Goal: Transaction & Acquisition: Purchase product/service

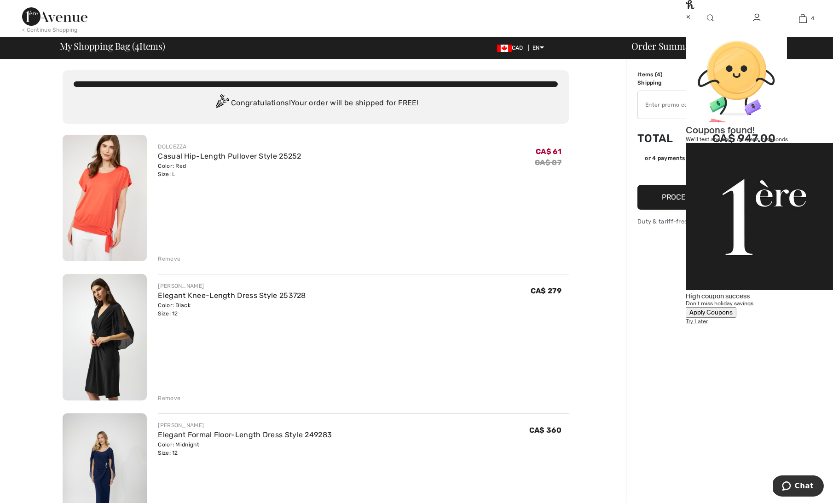
click at [733, 309] on div "Apply Coupons" at bounding box center [710, 313] width 43 height 8
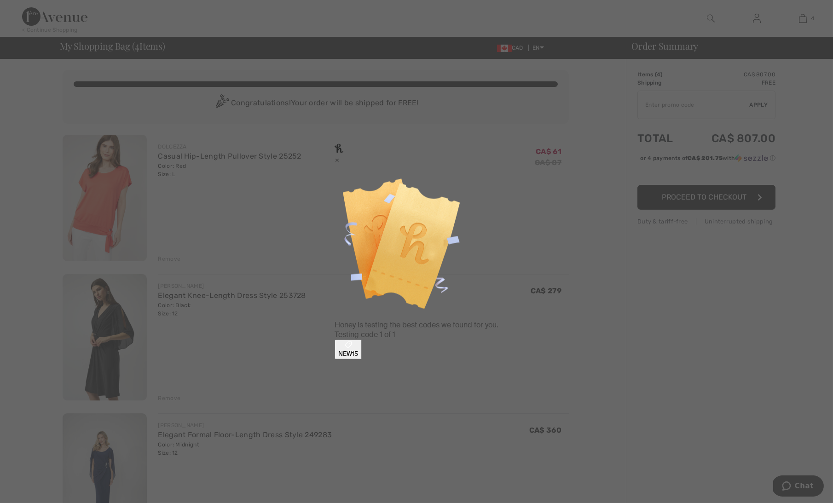
type input "NEW15"
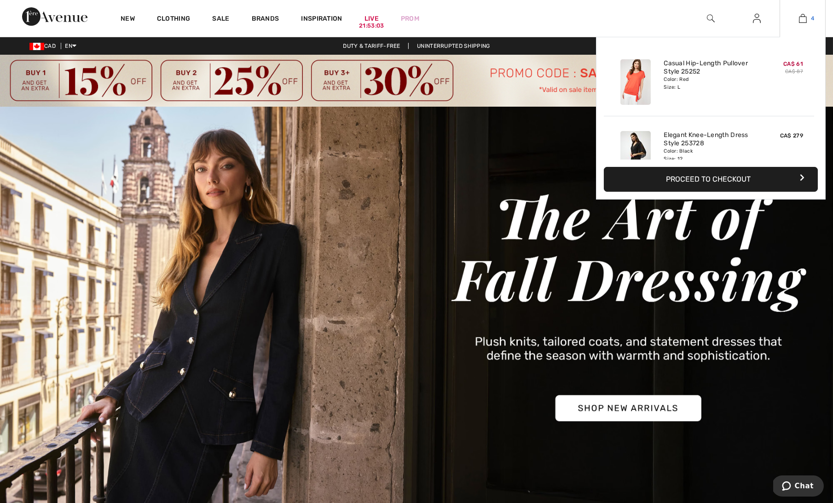
click at [808, 18] on link "4" at bounding box center [802, 18] width 45 height 11
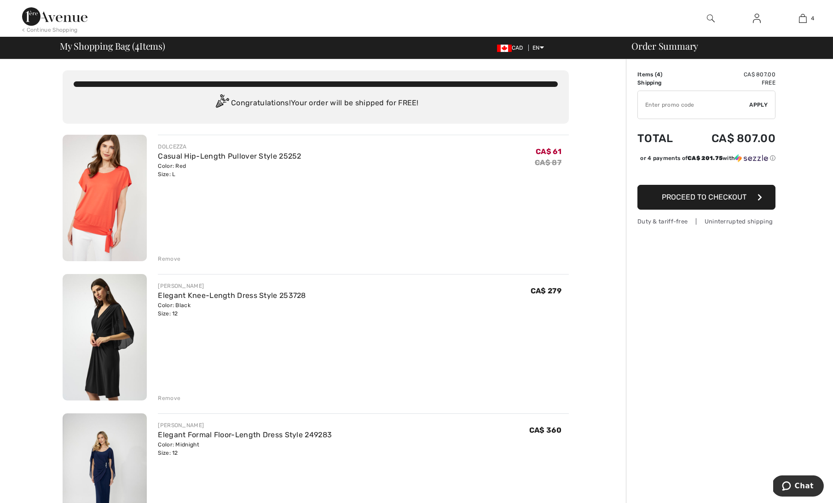
type input "NEW15"
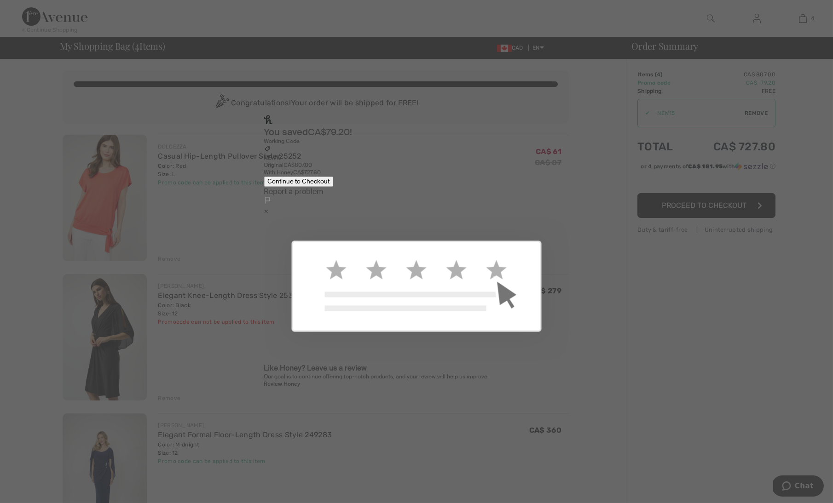
click at [551, 207] on div "×" at bounding box center [416, 212] width 305 height 10
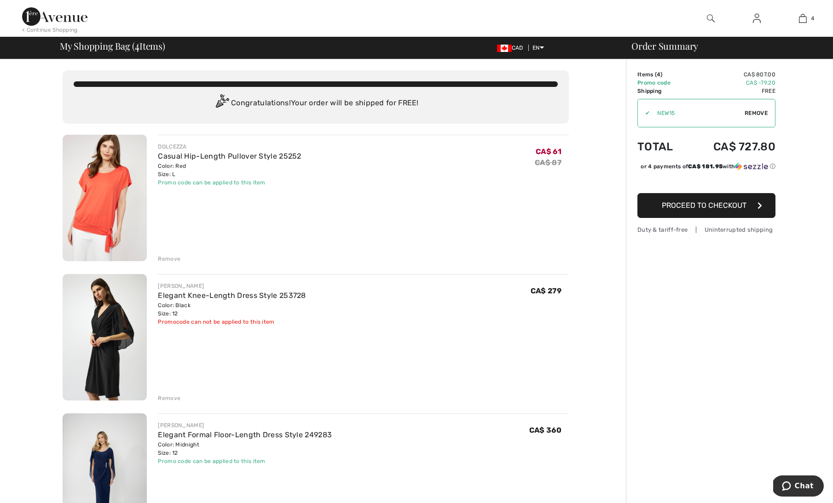
click at [761, 113] on span "Remove" at bounding box center [756, 113] width 23 height 8
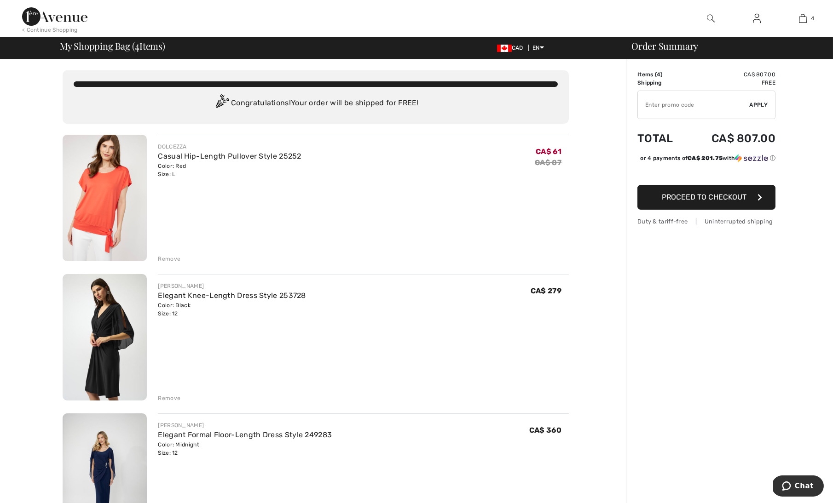
click at [695, 110] on input "TEXT" at bounding box center [694, 105] width 112 height 28
type input "SALEAVENUE"
click at [759, 107] on span "Apply" at bounding box center [759, 105] width 18 height 8
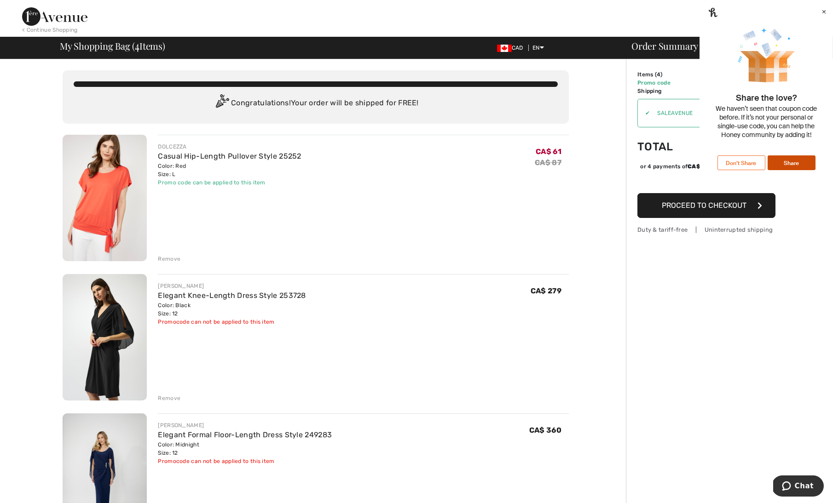
click at [821, 16] on div "×" at bounding box center [823, 11] width 5 height 10
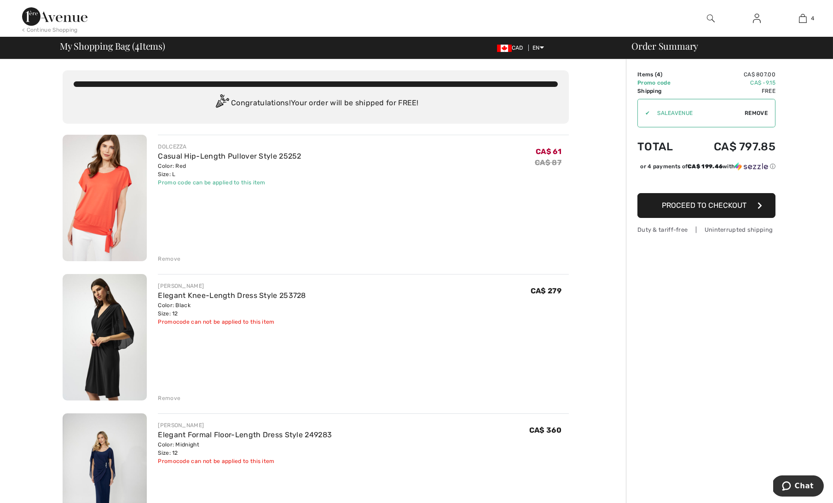
click at [76, 19] on img at bounding box center [54, 16] width 65 height 18
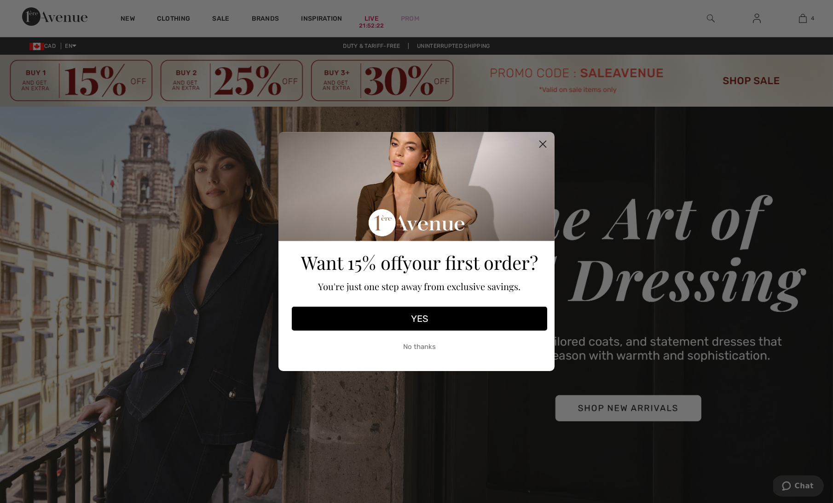
click at [543, 150] on circle "Close dialog" at bounding box center [542, 144] width 15 height 15
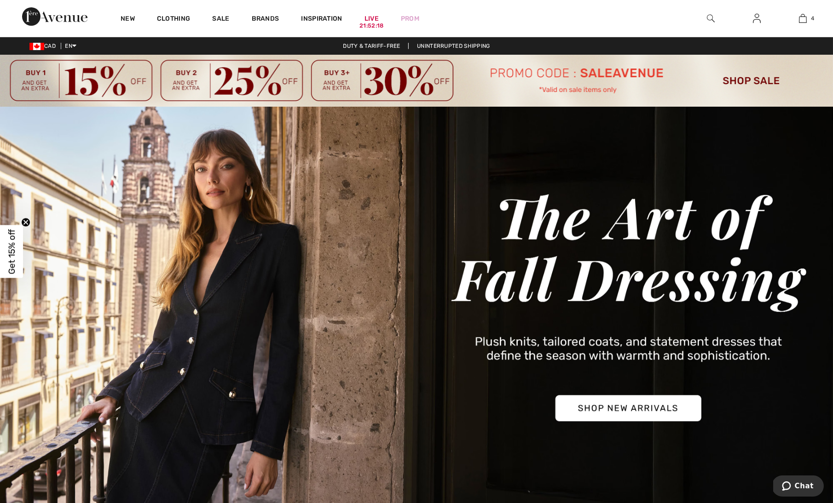
click at [753, 81] on img at bounding box center [416, 81] width 833 height 52
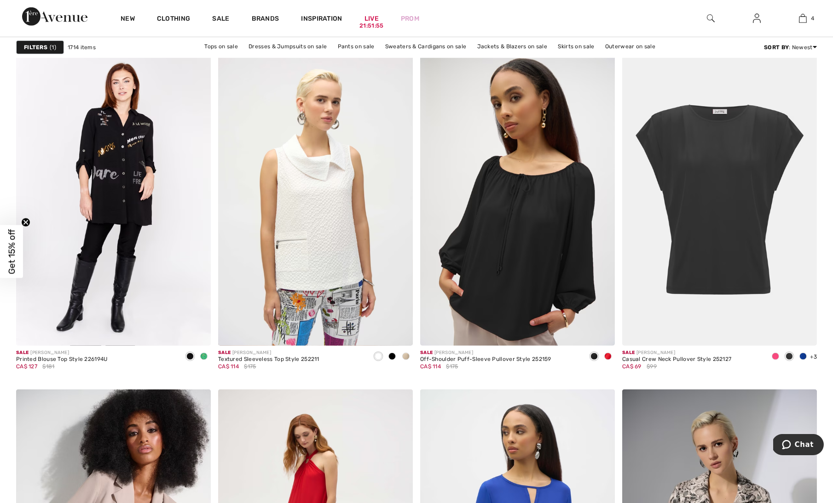
scroll to position [3431, 0]
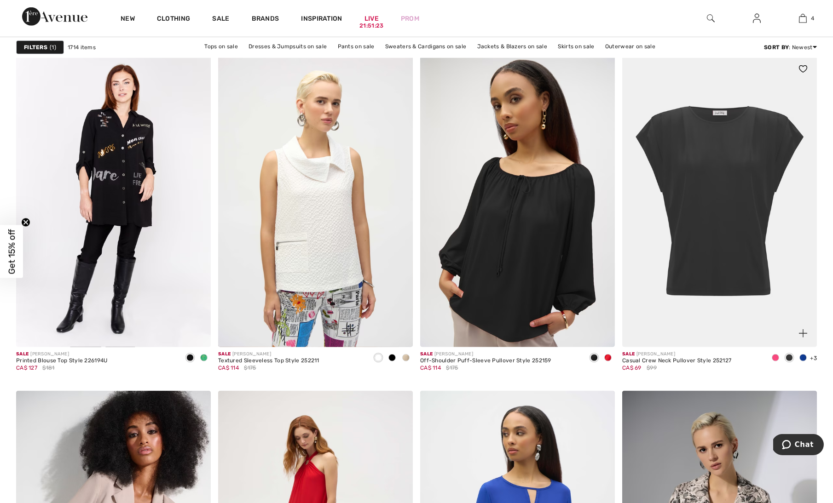
click at [806, 329] on img at bounding box center [803, 333] width 8 height 8
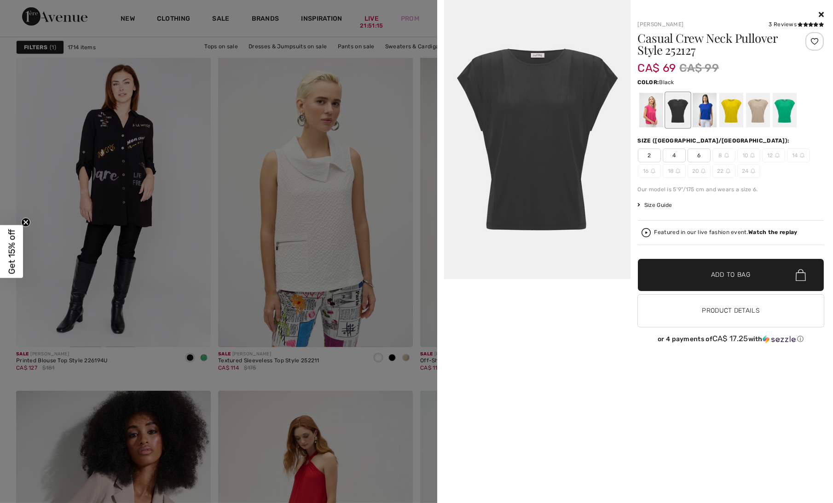
click at [775, 154] on img at bounding box center [777, 155] width 5 height 5
click at [803, 157] on img at bounding box center [802, 155] width 5 height 5
click at [798, 153] on span "14" at bounding box center [798, 156] width 23 height 14
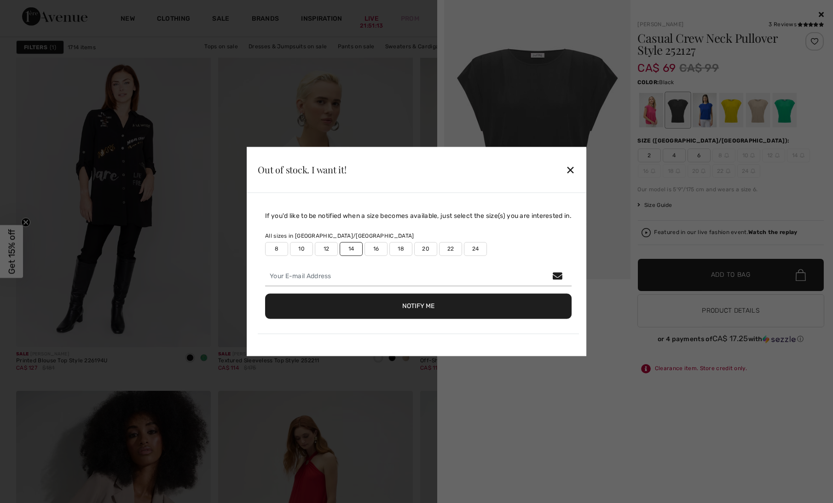
click at [575, 170] on div "✕" at bounding box center [571, 169] width 10 height 19
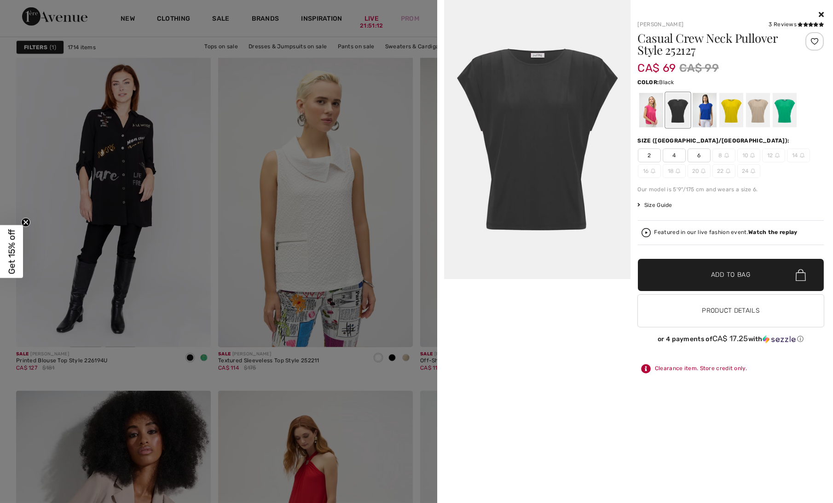
click at [684, 118] on div at bounding box center [677, 110] width 24 height 35
click at [705, 117] on div at bounding box center [704, 110] width 24 height 35
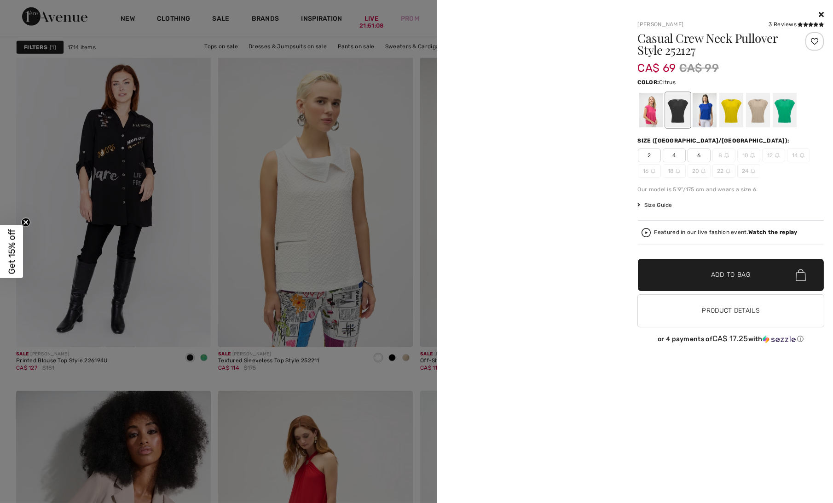
click at [737, 110] on div at bounding box center [731, 110] width 24 height 35
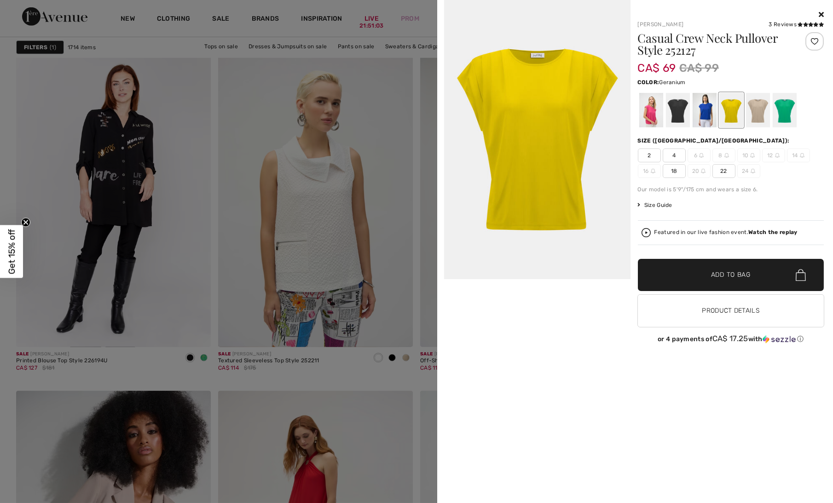
click at [653, 111] on div at bounding box center [651, 110] width 24 height 35
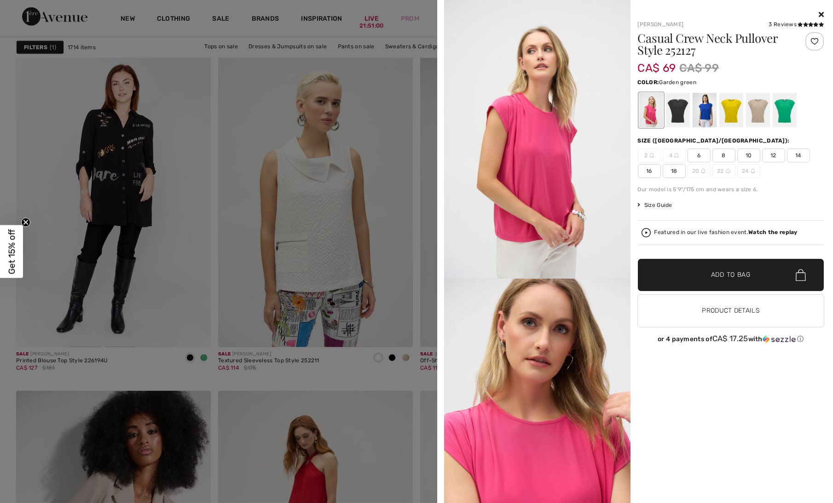
click at [792, 105] on div at bounding box center [784, 110] width 24 height 35
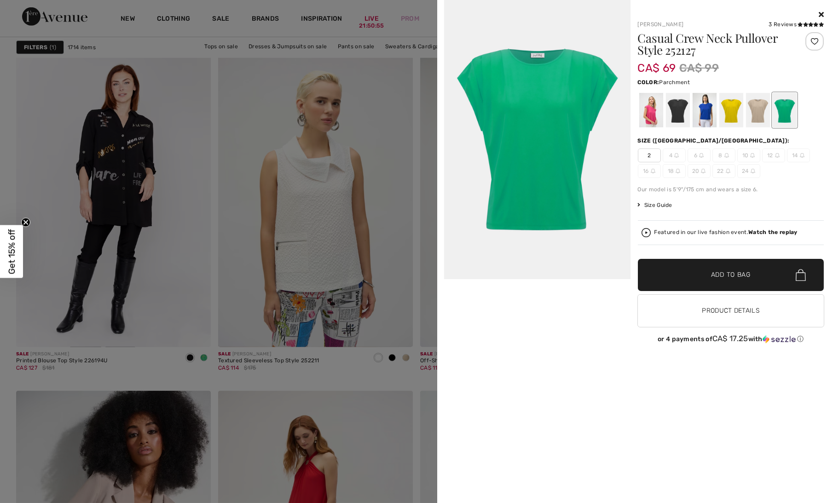
click at [761, 114] on div at bounding box center [757, 110] width 24 height 35
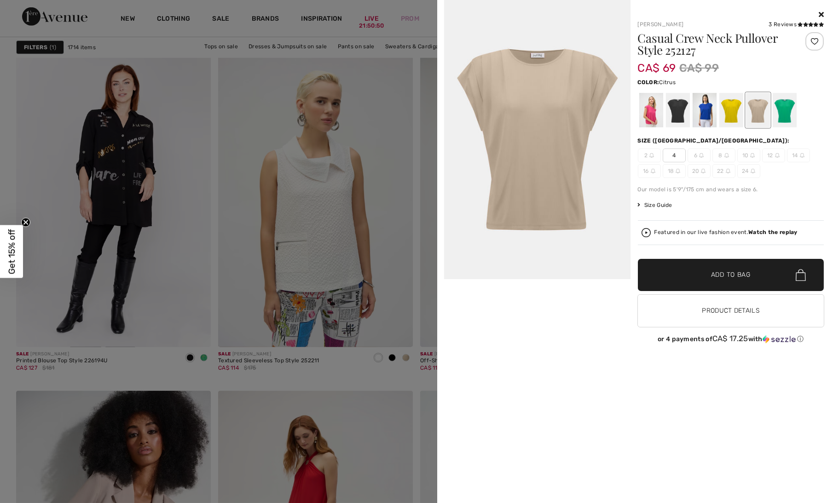
click at [732, 115] on div at bounding box center [731, 110] width 24 height 35
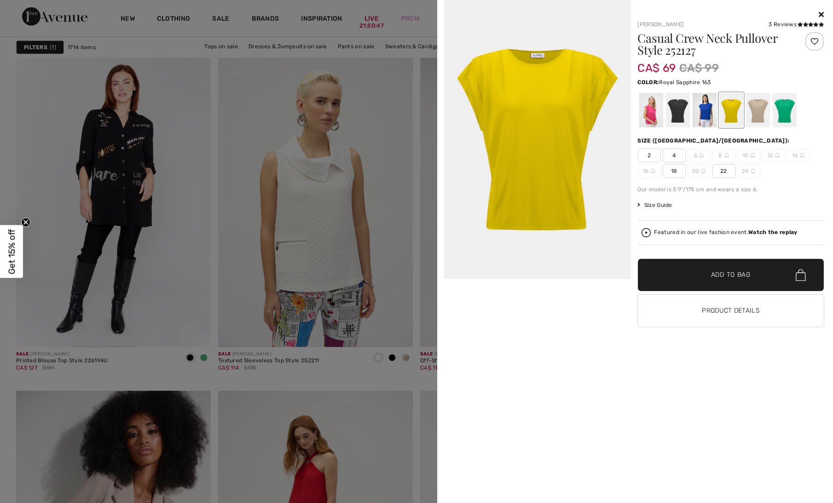
click at [705, 113] on div at bounding box center [704, 110] width 24 height 35
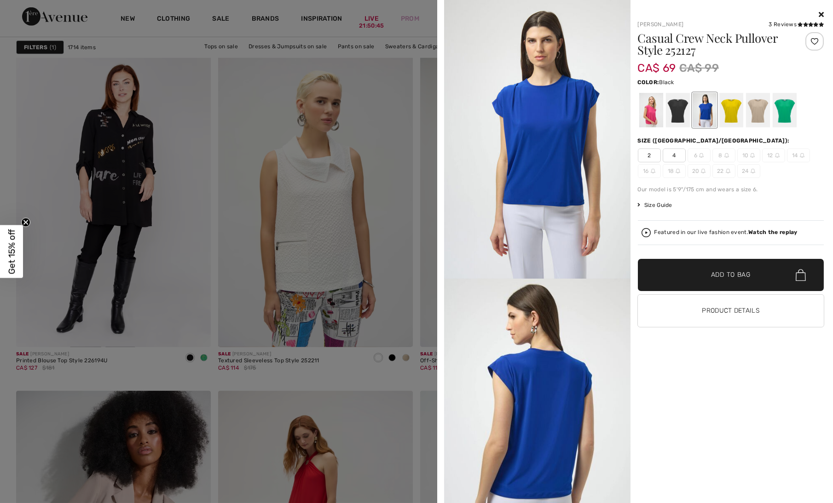
click at [683, 113] on div at bounding box center [677, 110] width 24 height 35
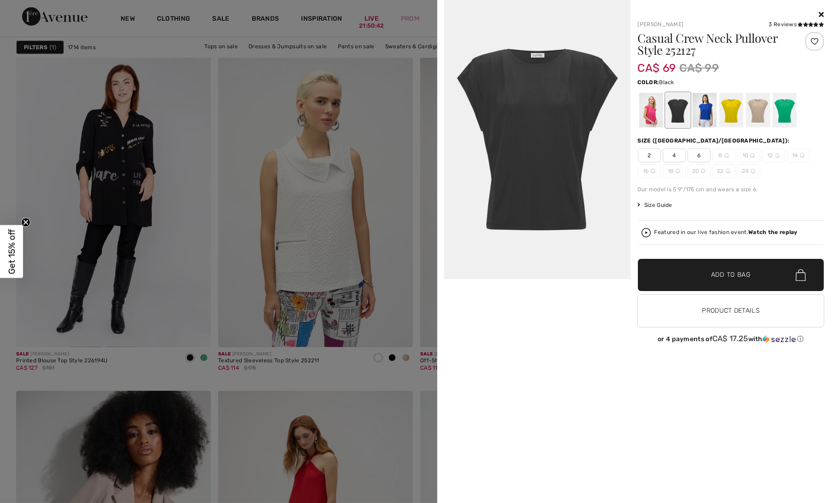
click at [823, 11] on icon at bounding box center [821, 14] width 5 height 7
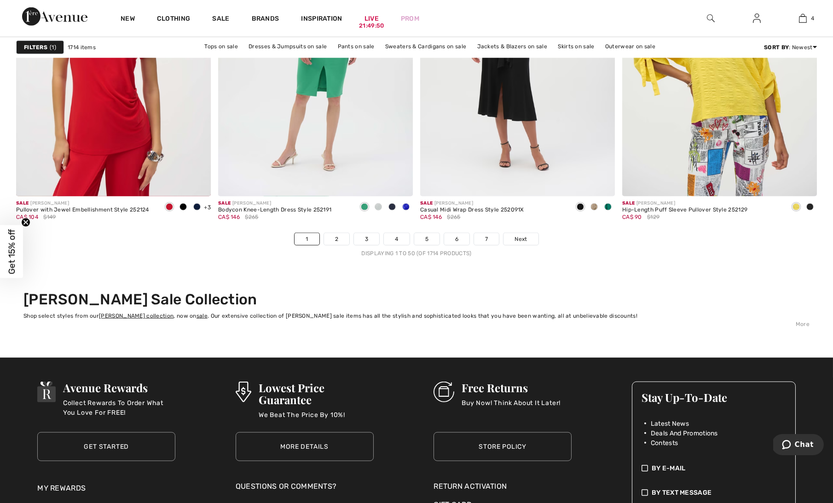
scroll to position [5115, 0]
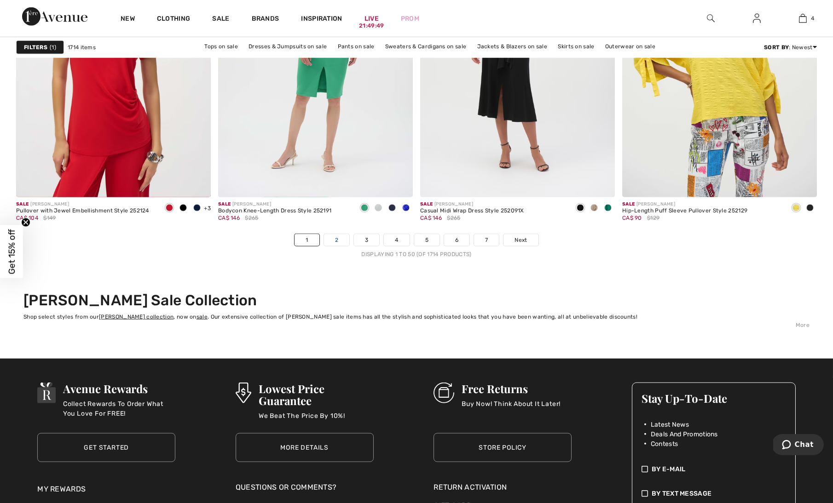
click at [341, 236] on link "2" at bounding box center [336, 240] width 25 height 12
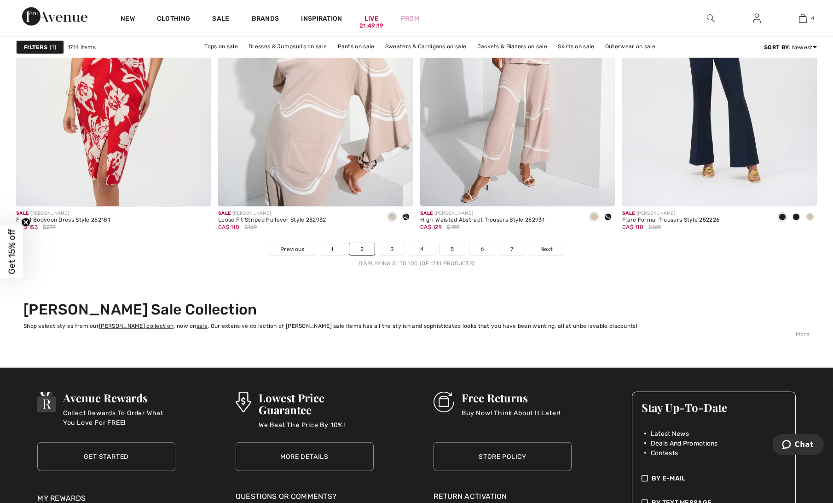
scroll to position [5110, 0]
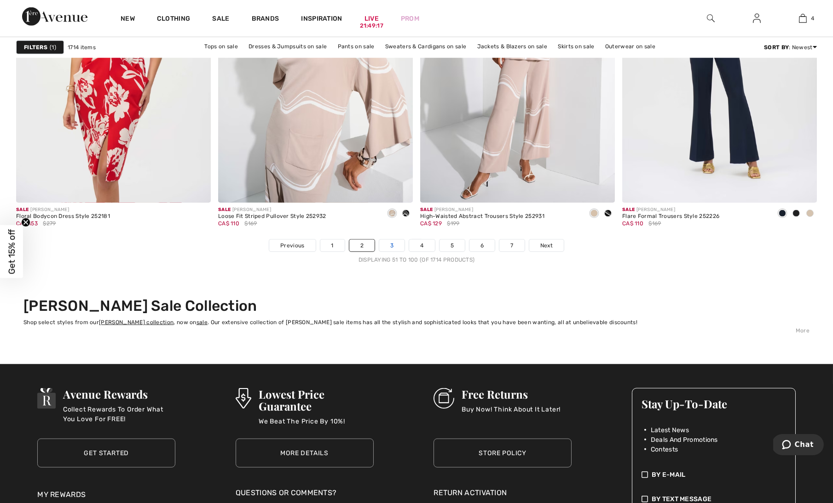
click at [388, 243] on link "3" at bounding box center [391, 246] width 25 height 12
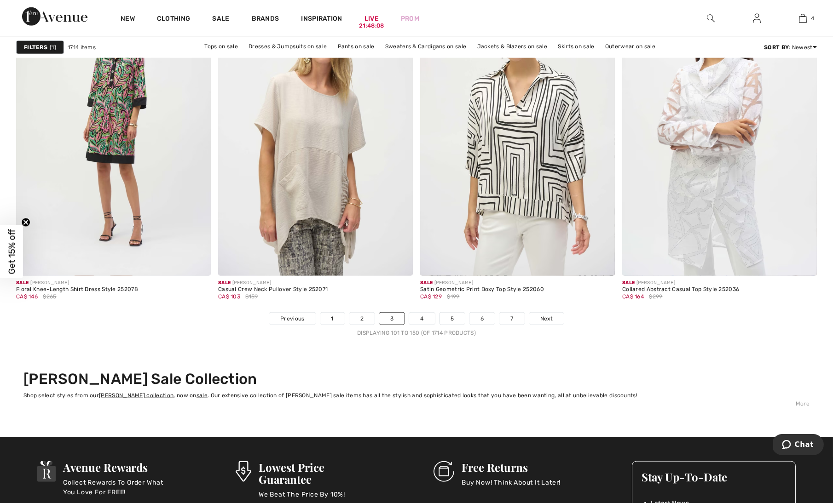
scroll to position [5026, 0]
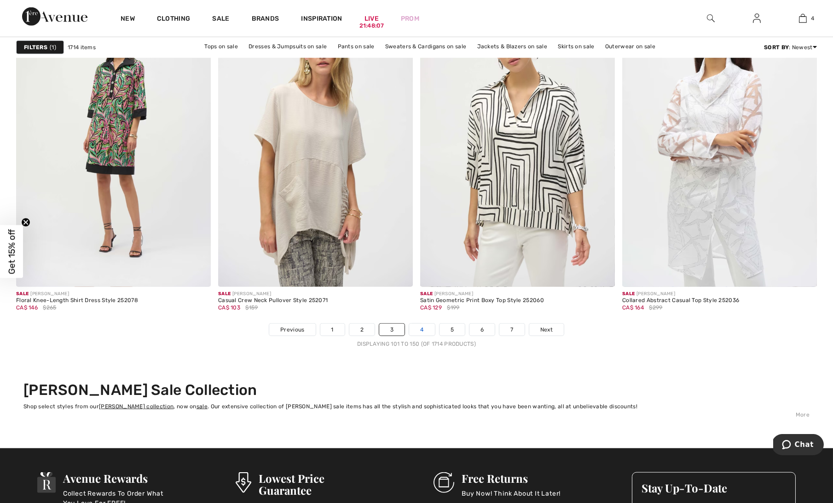
click at [428, 328] on link "4" at bounding box center [421, 330] width 25 height 12
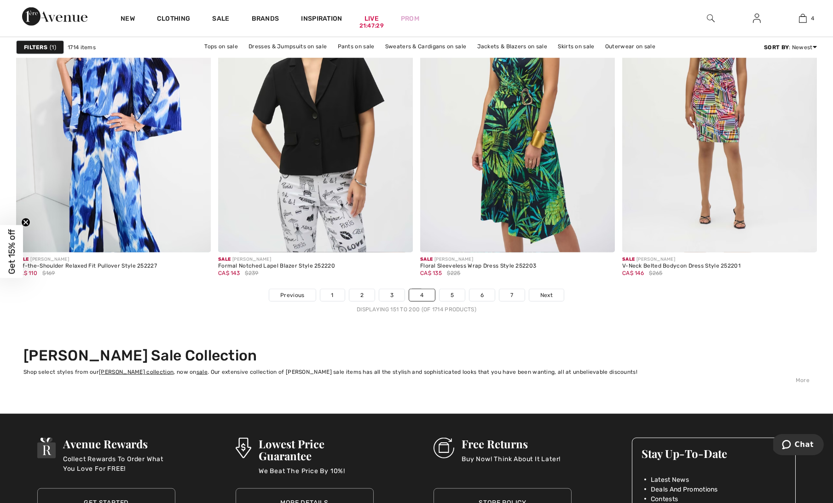
scroll to position [4986, 0]
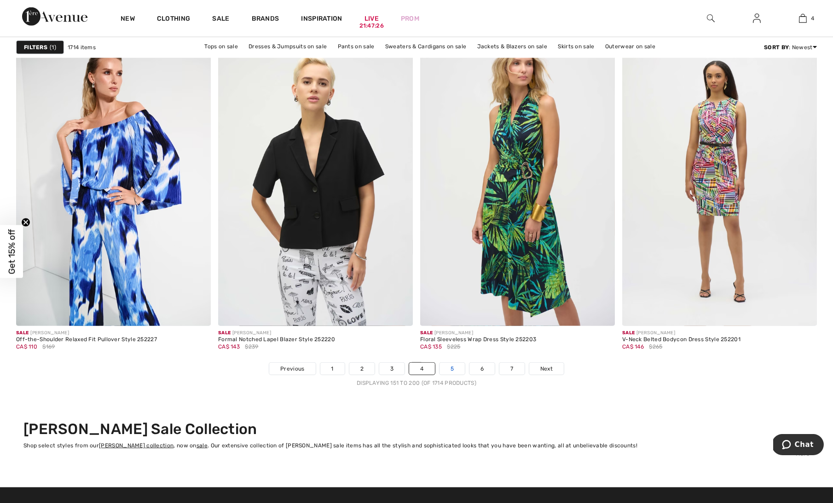
click at [452, 367] on link "5" at bounding box center [451, 369] width 25 height 12
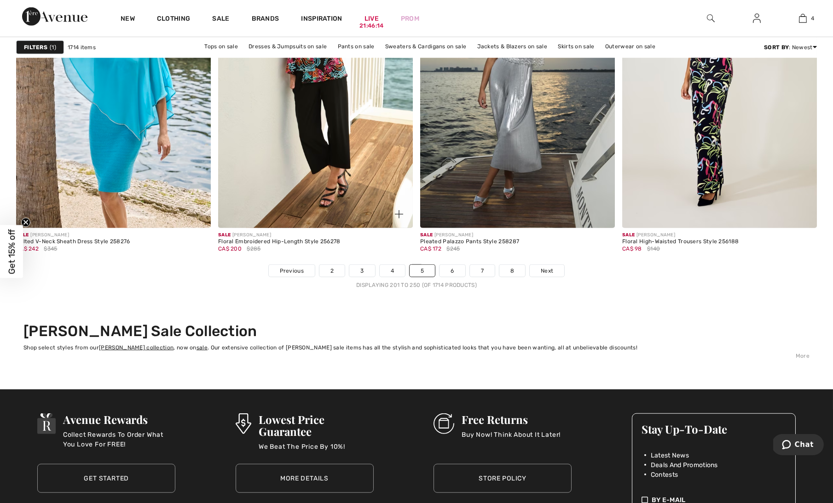
scroll to position [5118, 0]
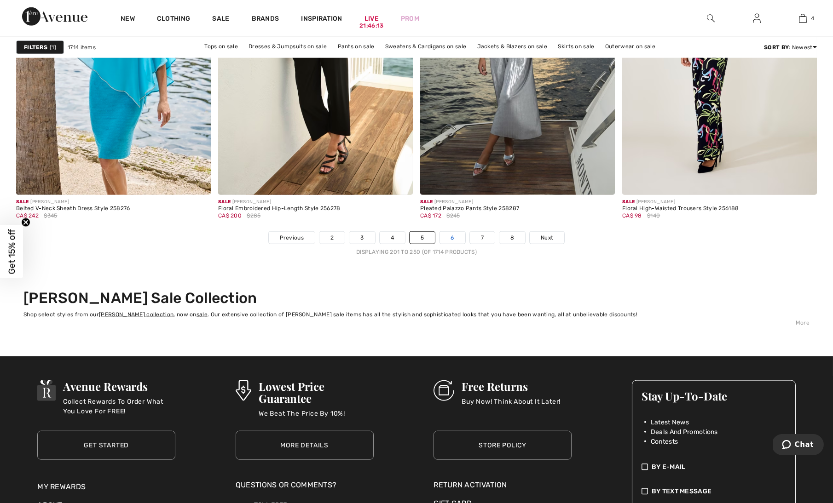
click at [451, 235] on link "6" at bounding box center [451, 238] width 25 height 12
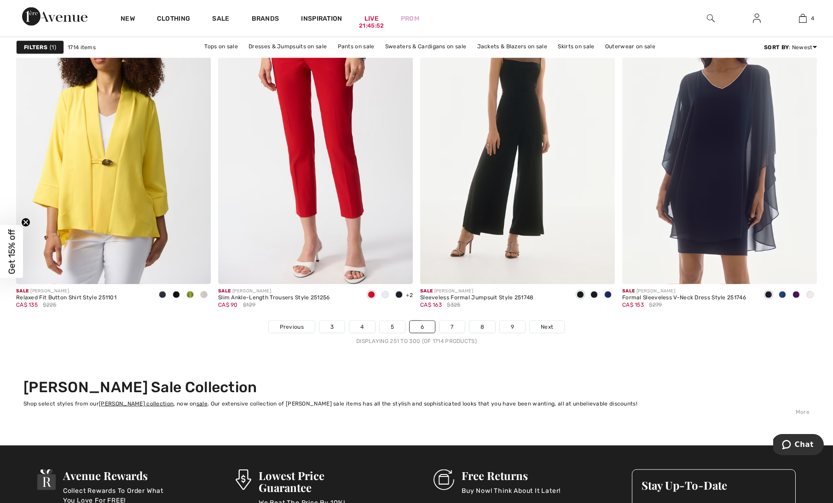
scroll to position [5048, 0]
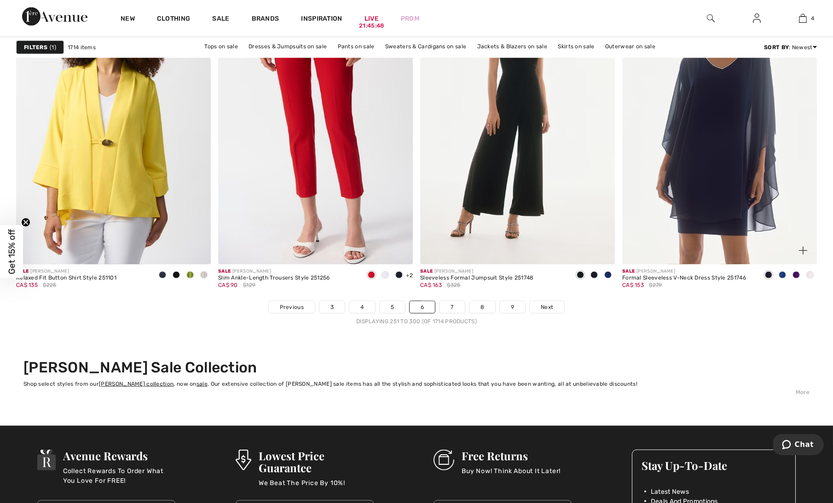
click at [804, 248] on img at bounding box center [803, 251] width 8 height 8
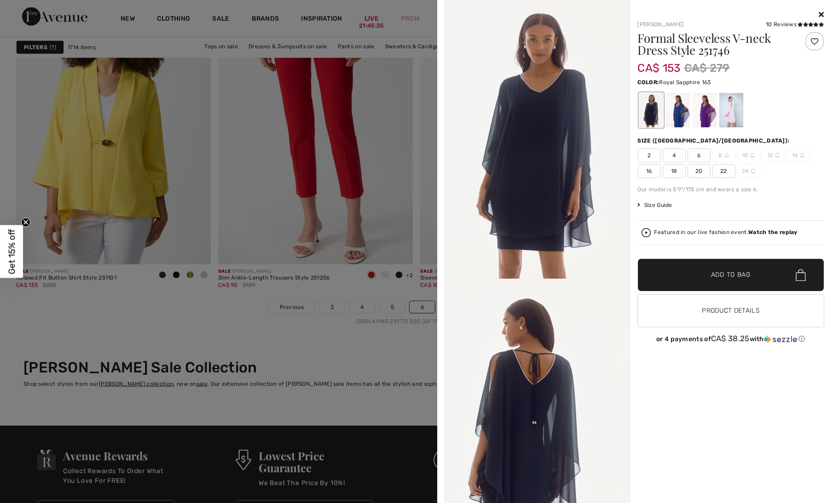
click at [678, 114] on div at bounding box center [677, 110] width 24 height 35
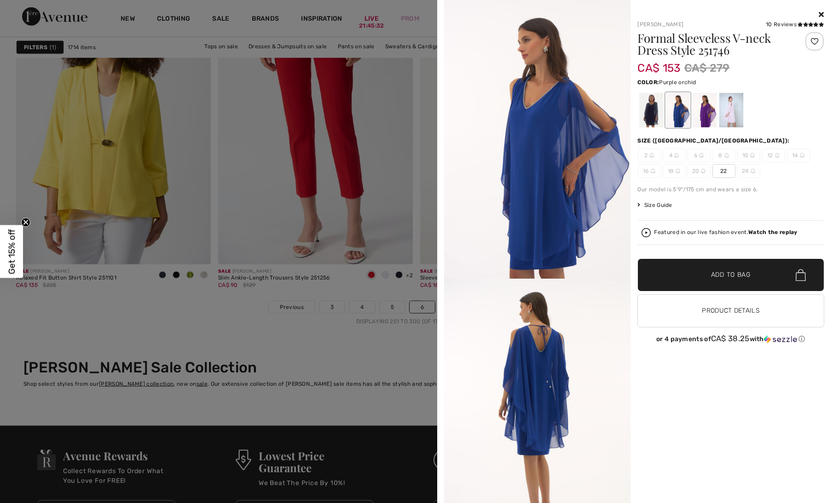
click at [702, 109] on div at bounding box center [704, 110] width 24 height 35
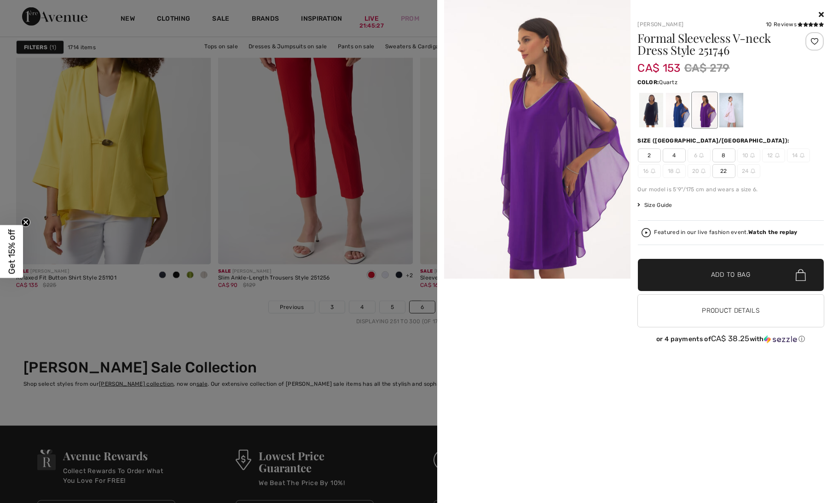
click at [734, 106] on div at bounding box center [731, 110] width 24 height 35
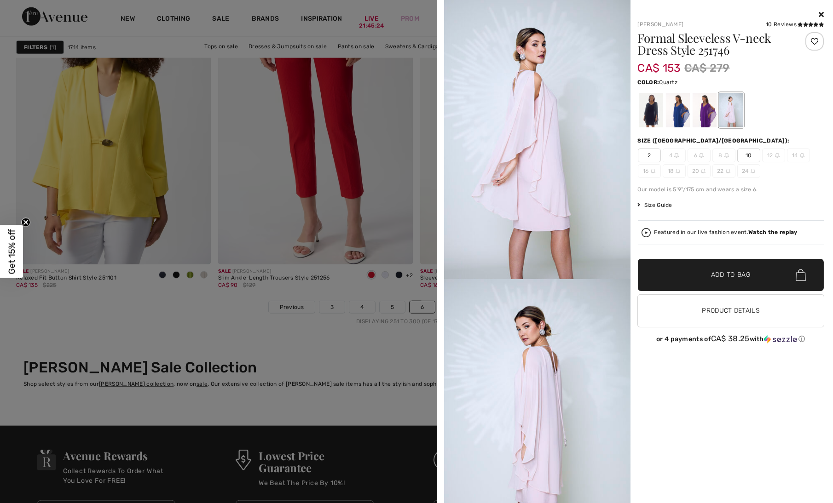
click at [821, 13] on icon at bounding box center [821, 14] width 5 height 7
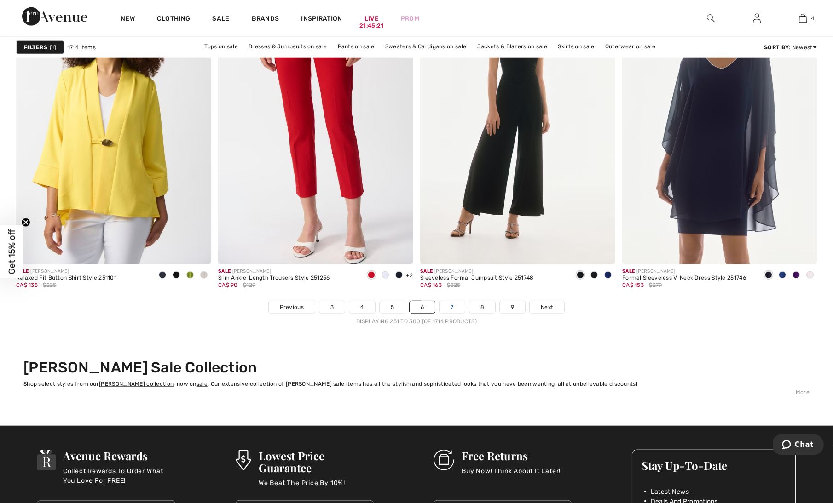
click at [446, 307] on link "7" at bounding box center [451, 307] width 25 height 12
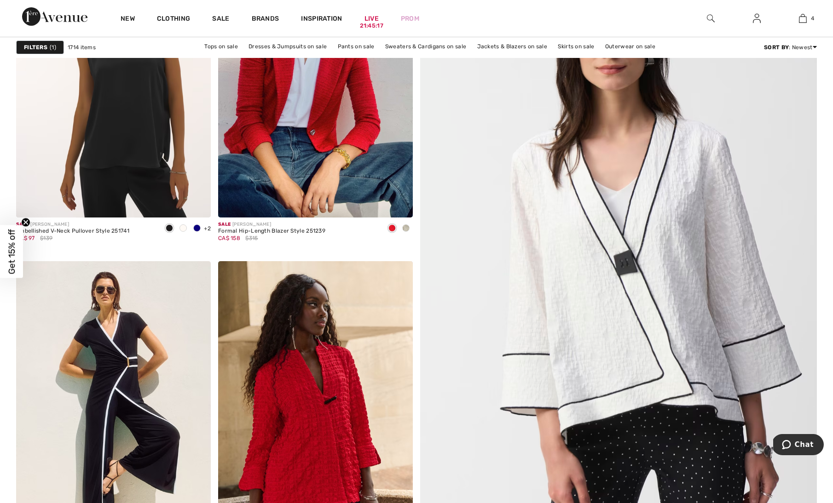
scroll to position [264, 0]
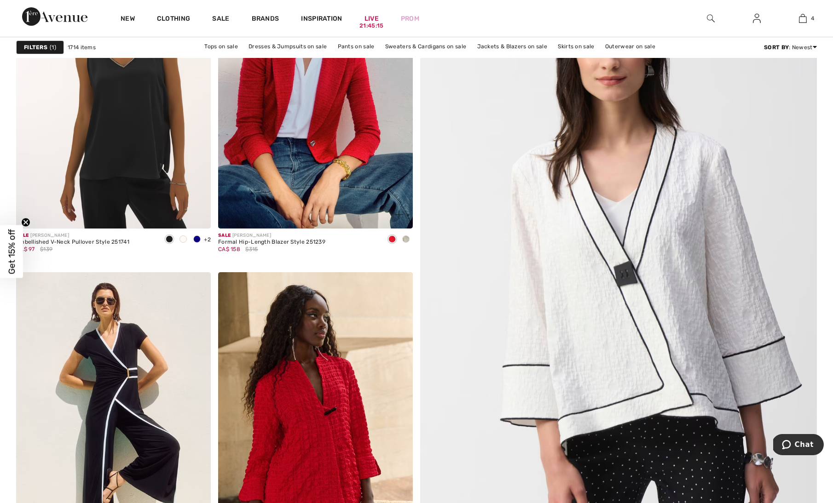
click at [405, 237] on span at bounding box center [405, 239] width 7 height 7
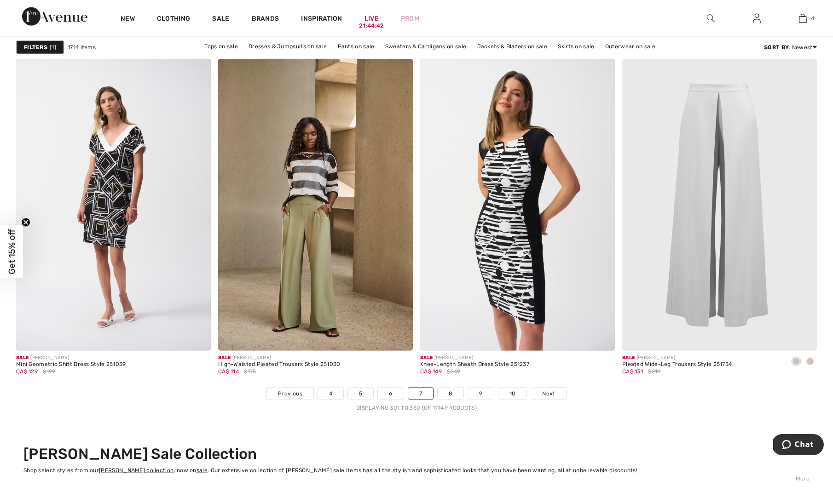
scroll to position [4968, 0]
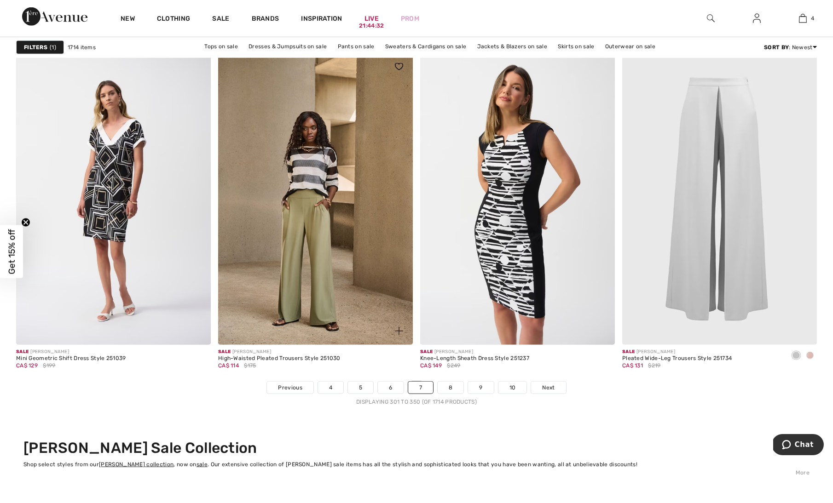
click at [395, 331] on img at bounding box center [399, 331] width 8 height 8
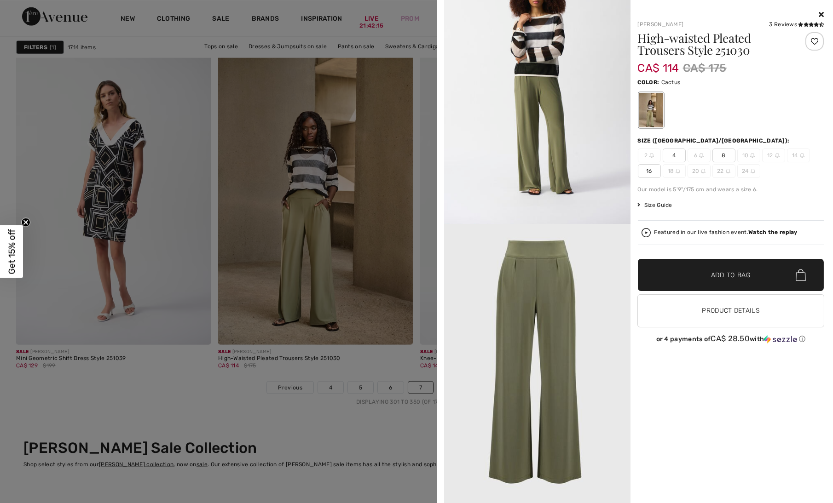
scroll to position [1293, 0]
click at [820, 12] on icon at bounding box center [821, 14] width 5 height 7
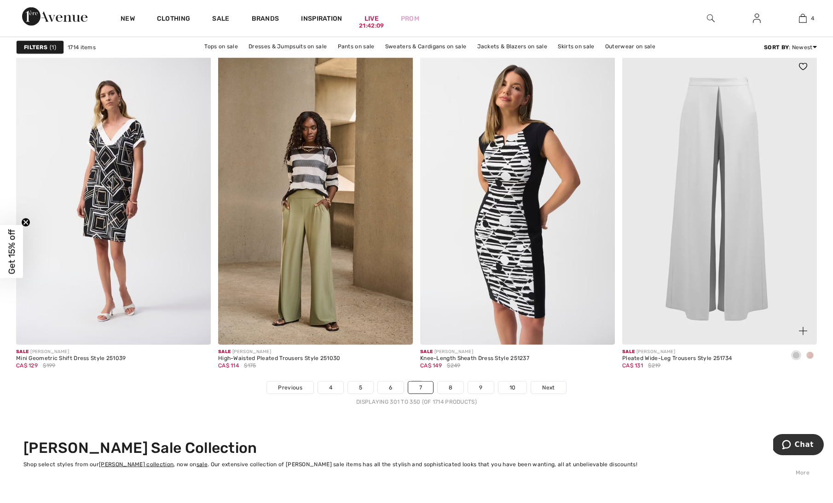
click at [740, 209] on img at bounding box center [719, 199] width 195 height 292
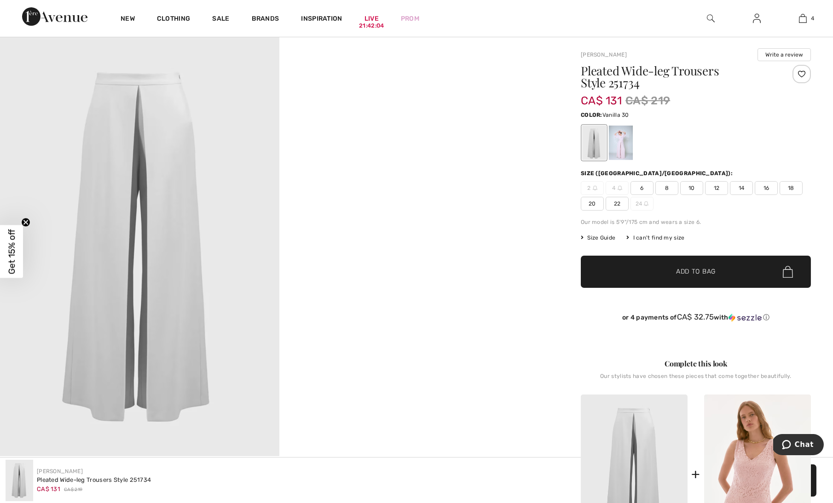
scroll to position [71, 0]
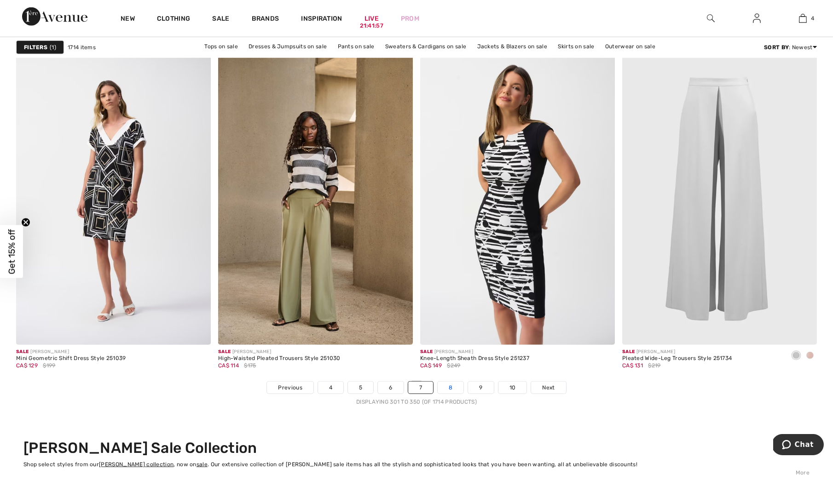
click at [454, 390] on link "8" at bounding box center [451, 388] width 26 height 12
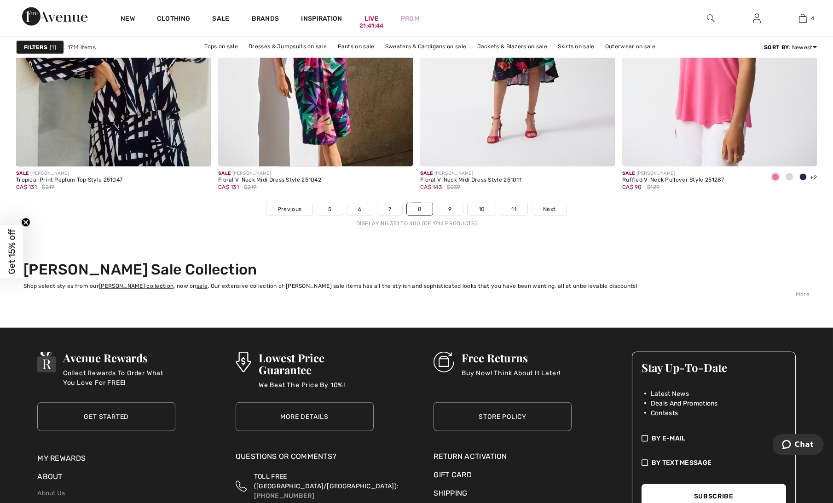
scroll to position [5187, 0]
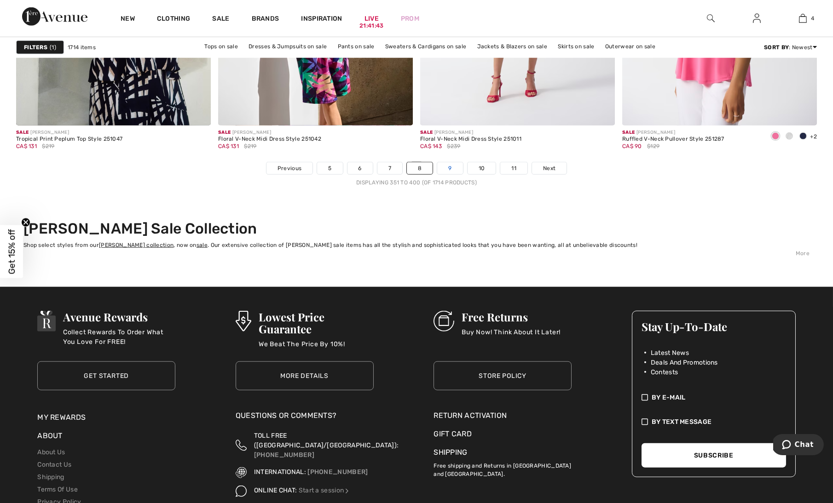
click at [449, 166] on link "9" at bounding box center [449, 168] width 25 height 12
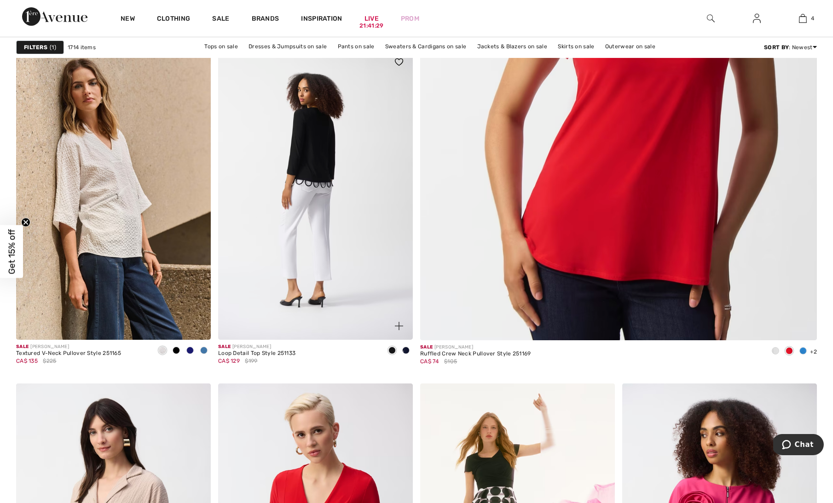
scroll to position [534, 0]
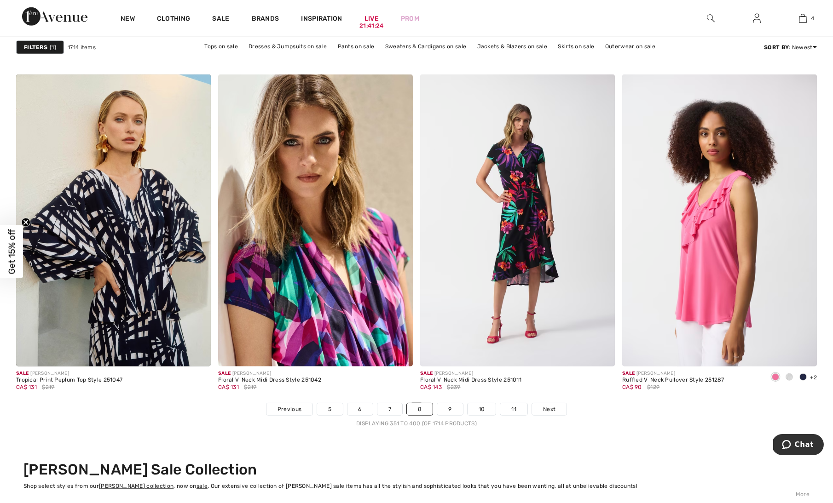
scroll to position [5191, 0]
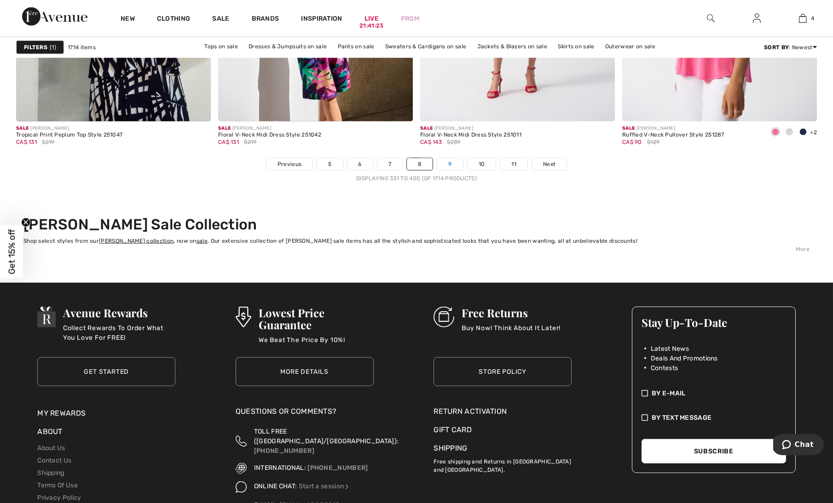
click at [451, 163] on link "9" at bounding box center [449, 164] width 25 height 12
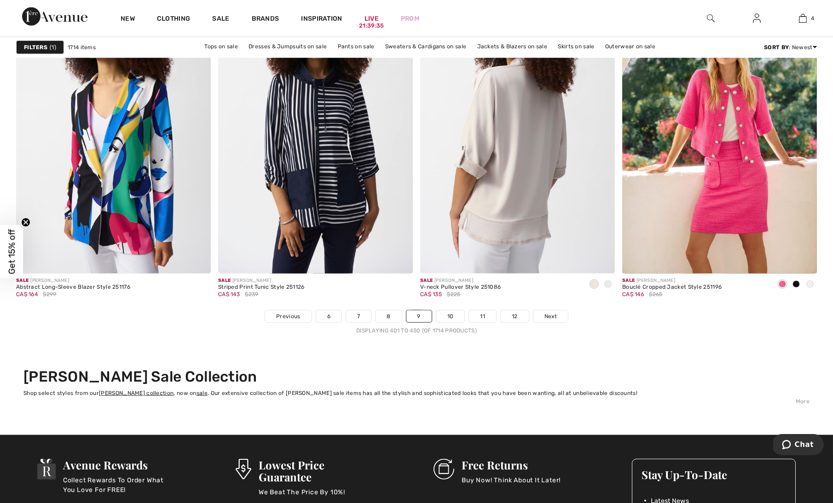
scroll to position [5071, 0]
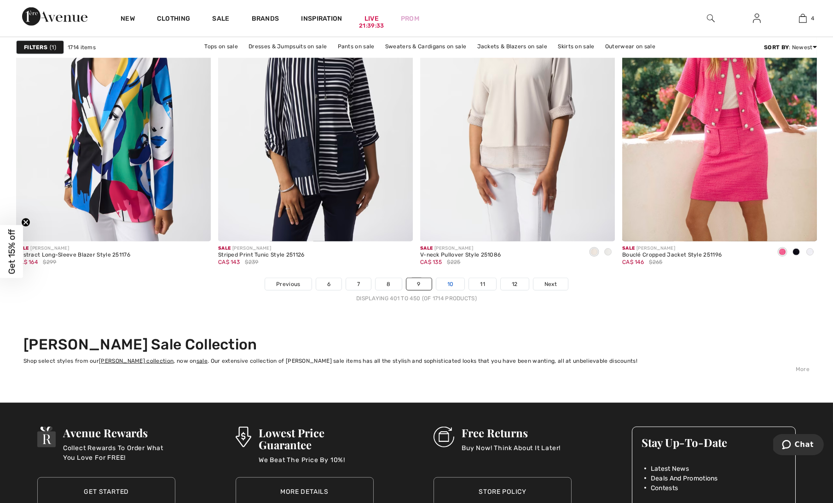
click at [447, 281] on link "10" at bounding box center [450, 284] width 29 height 12
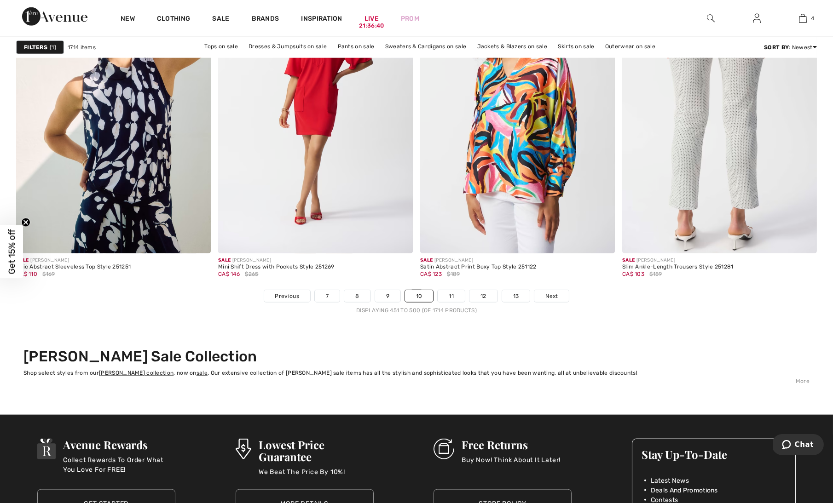
scroll to position [5100, 0]
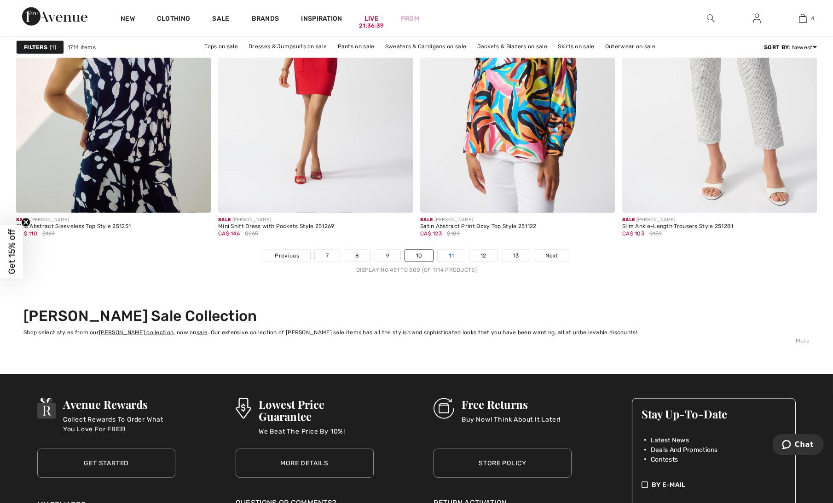
click at [451, 250] on link "11" at bounding box center [451, 256] width 27 height 12
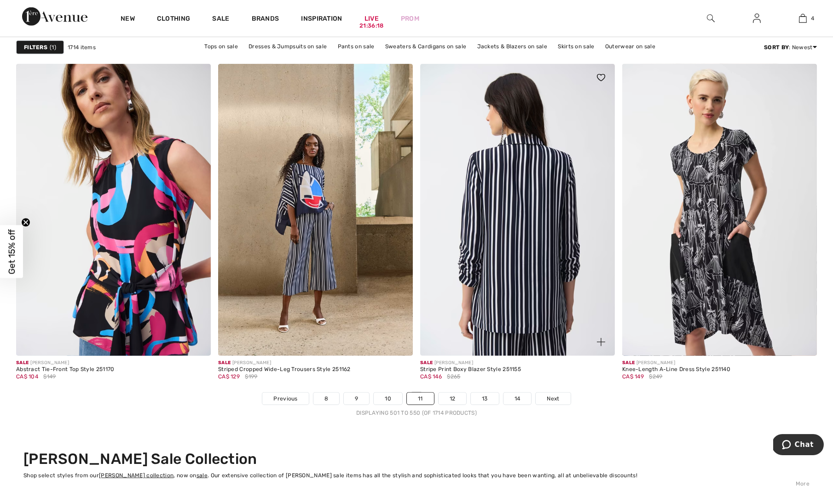
scroll to position [4956, 0]
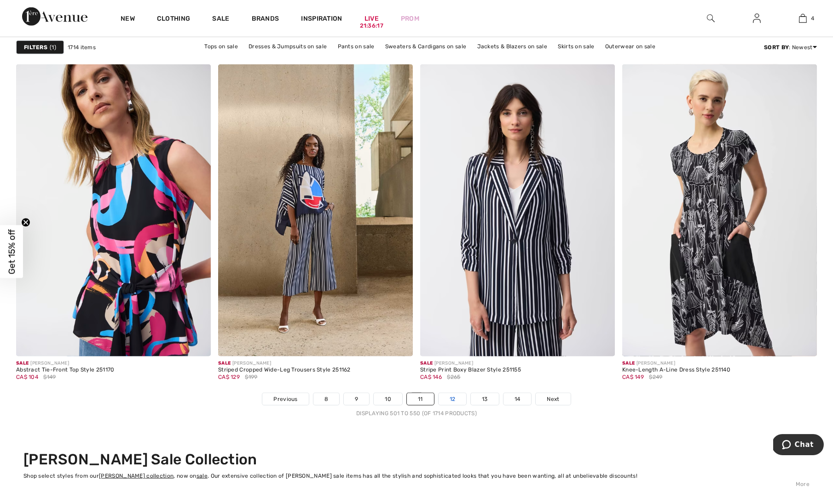
click at [442, 395] on link "12" at bounding box center [453, 399] width 28 height 12
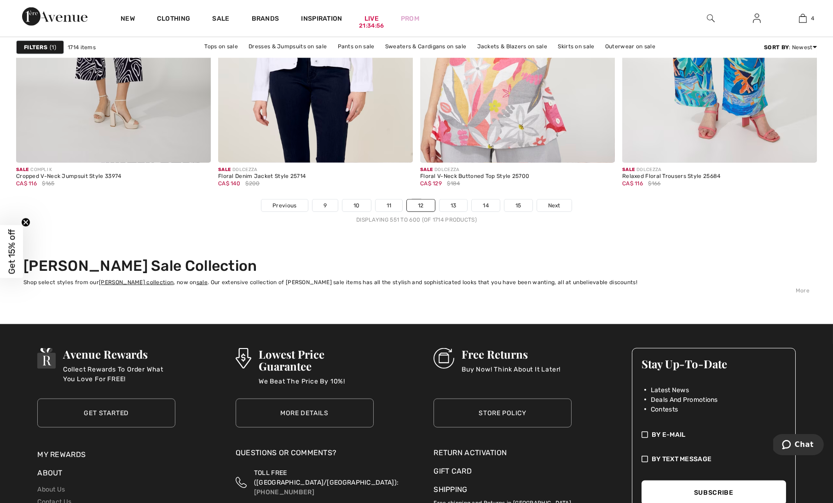
scroll to position [5181, 0]
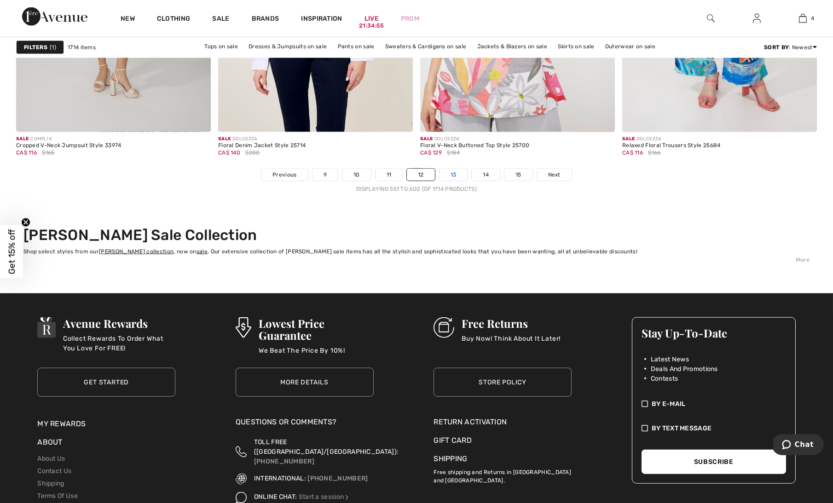
click at [457, 175] on link "13" at bounding box center [453, 175] width 28 height 12
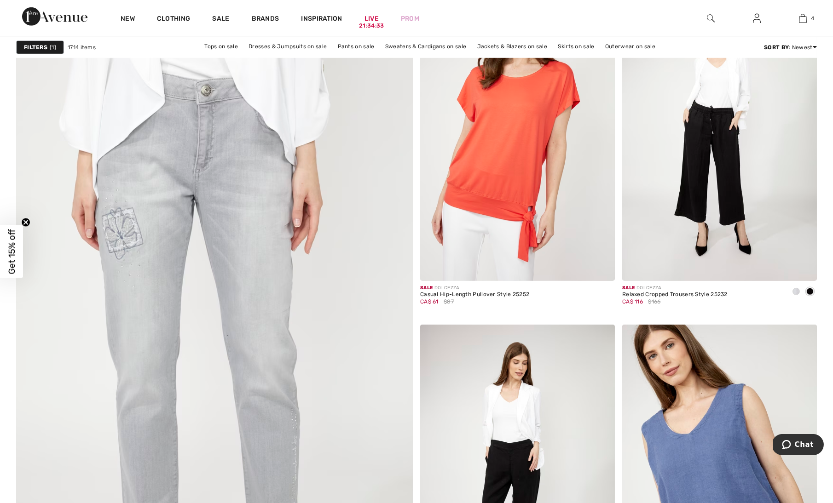
scroll to position [2861, 0]
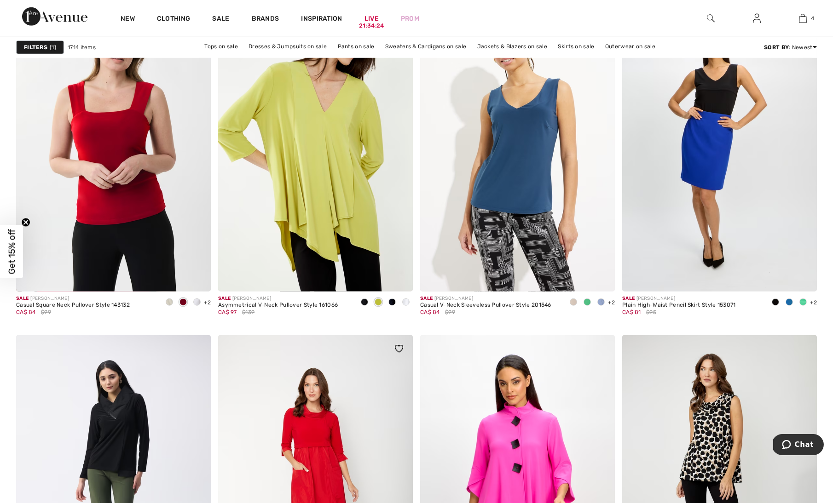
scroll to position [3473, 0]
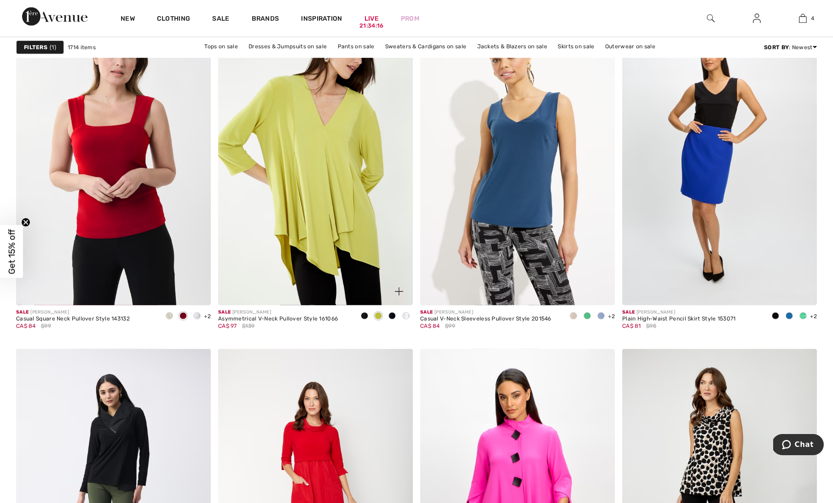
click at [399, 295] on img at bounding box center [399, 292] width 8 height 8
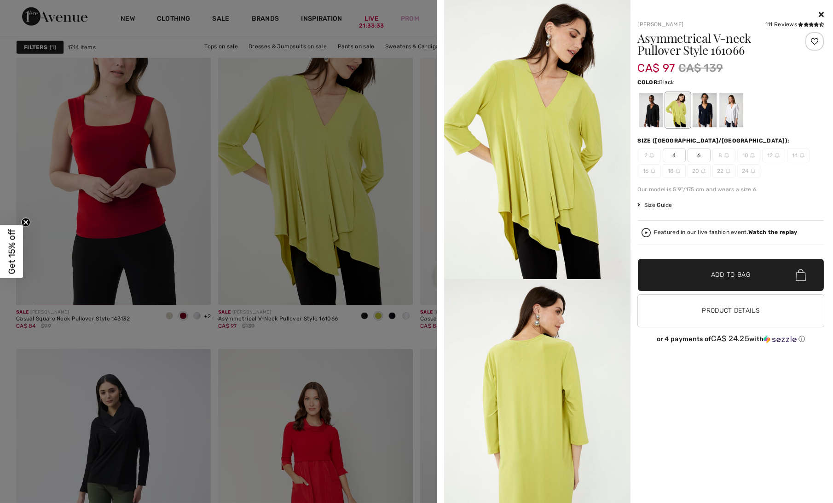
click at [659, 120] on div at bounding box center [651, 110] width 24 height 35
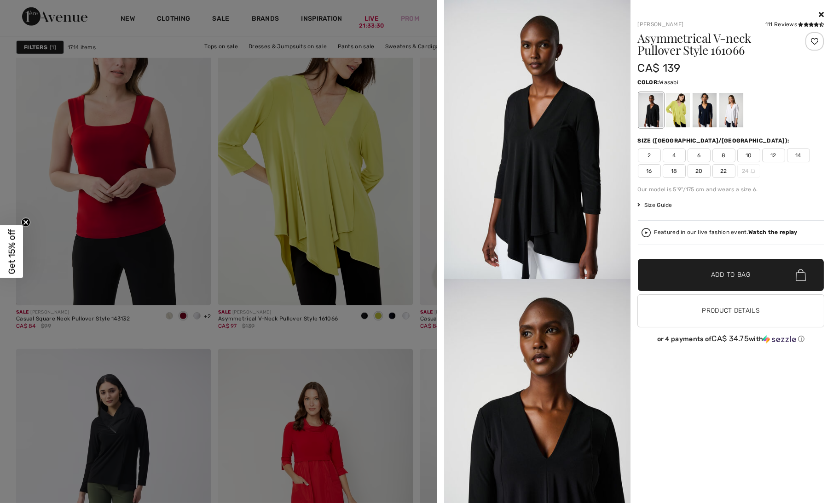
click at [677, 116] on div at bounding box center [677, 110] width 24 height 35
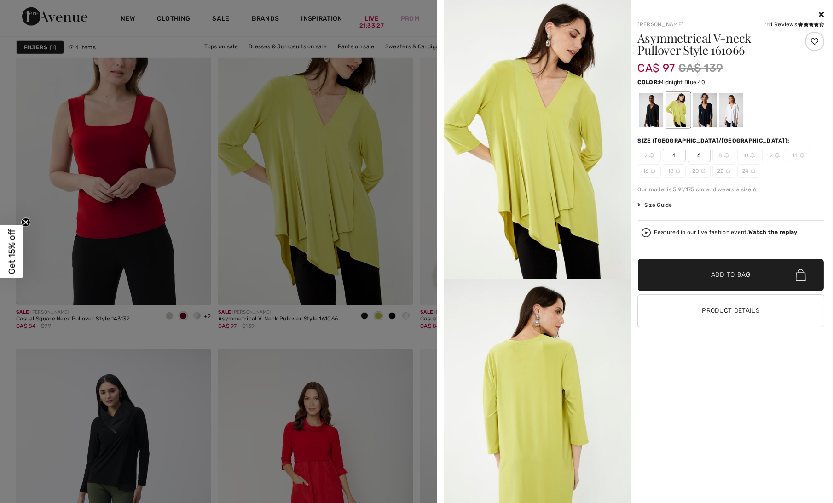
click at [710, 110] on div at bounding box center [704, 110] width 24 height 35
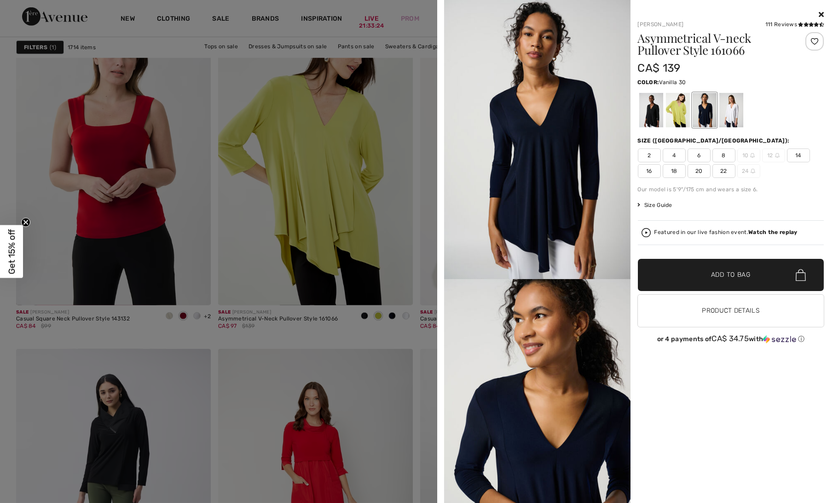
click at [721, 112] on div at bounding box center [731, 110] width 24 height 35
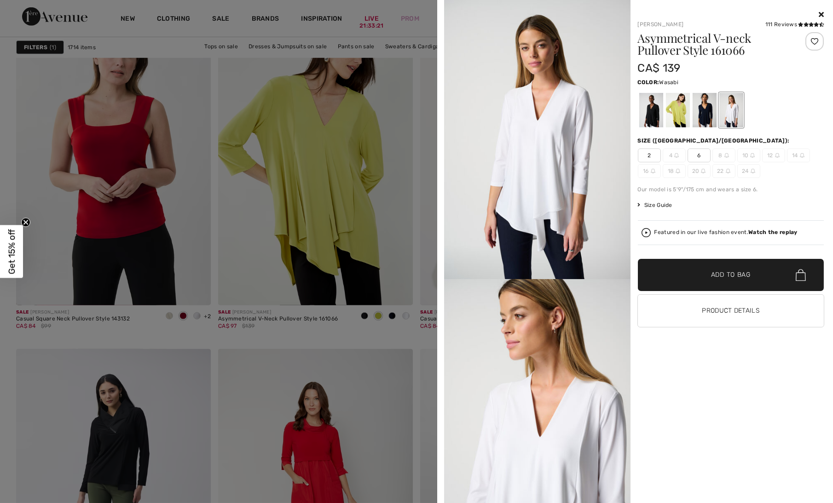
click at [676, 117] on div at bounding box center [677, 110] width 24 height 35
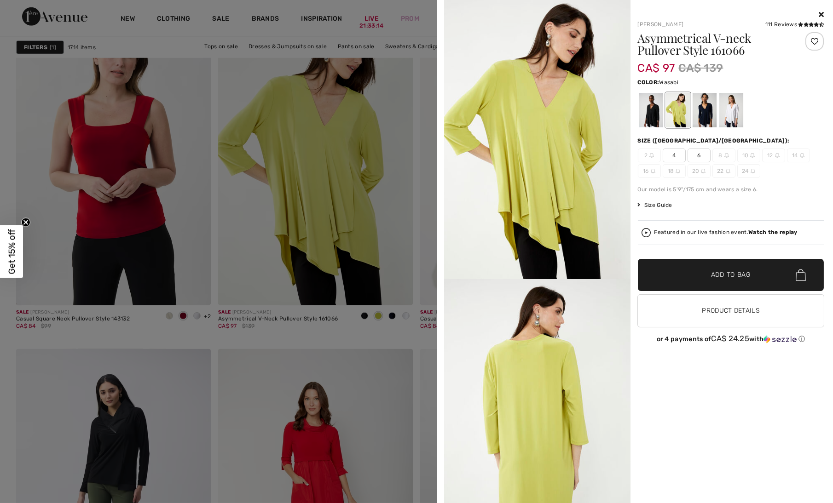
click at [822, 12] on icon at bounding box center [821, 14] width 5 height 7
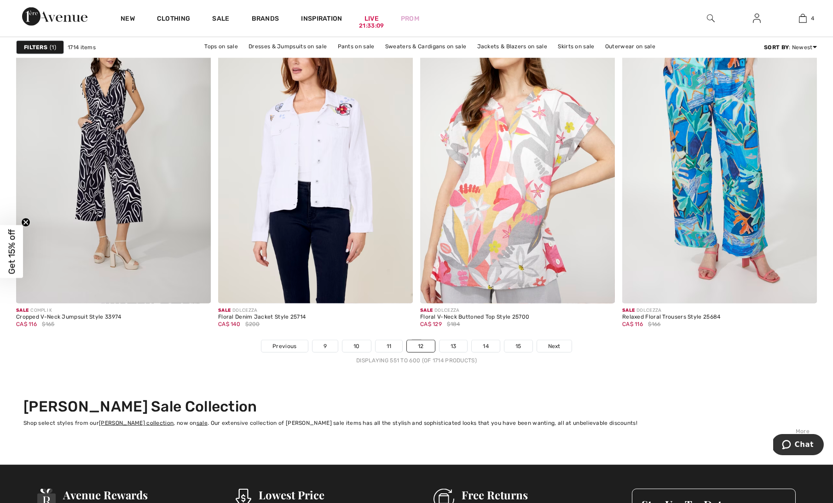
scroll to position [5010, 0]
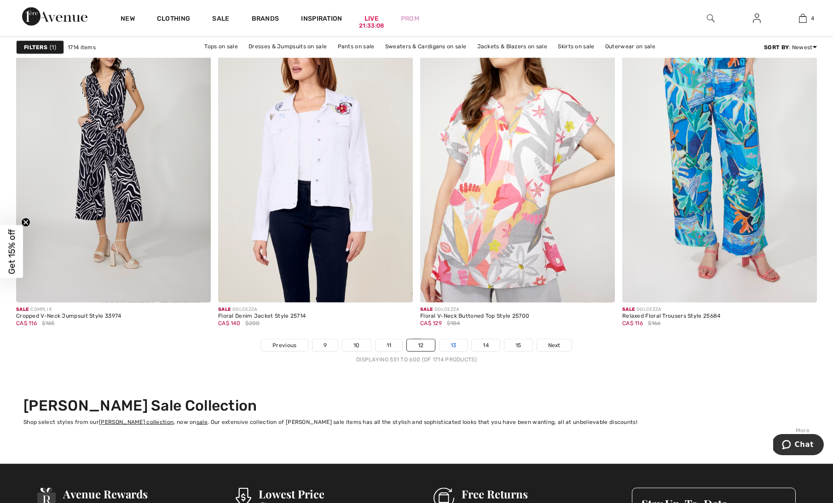
click at [459, 340] on link "13" at bounding box center [453, 346] width 28 height 12
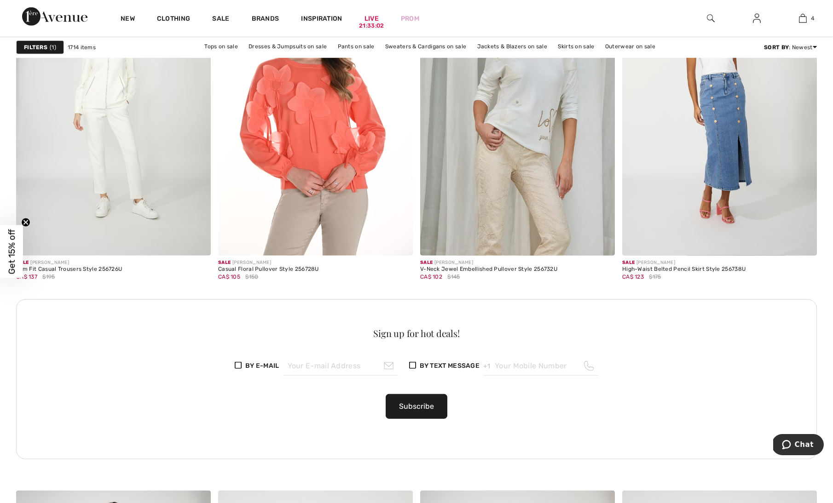
scroll to position [3906, 0]
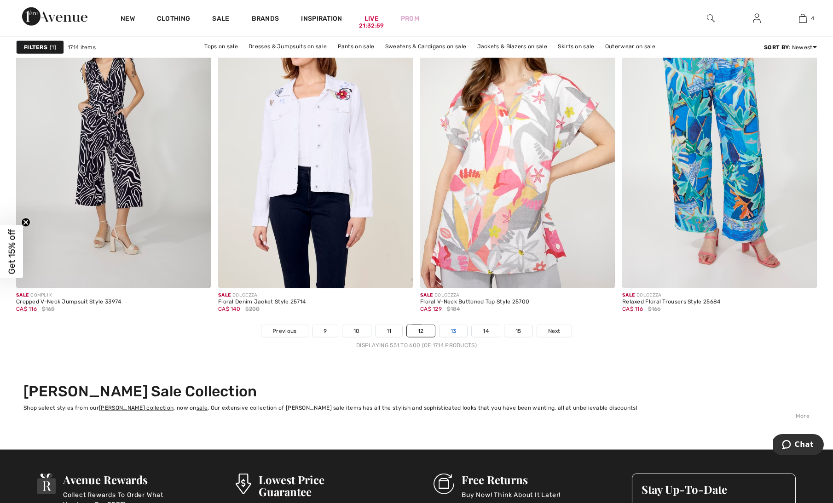
click at [455, 331] on link "13" at bounding box center [453, 331] width 28 height 12
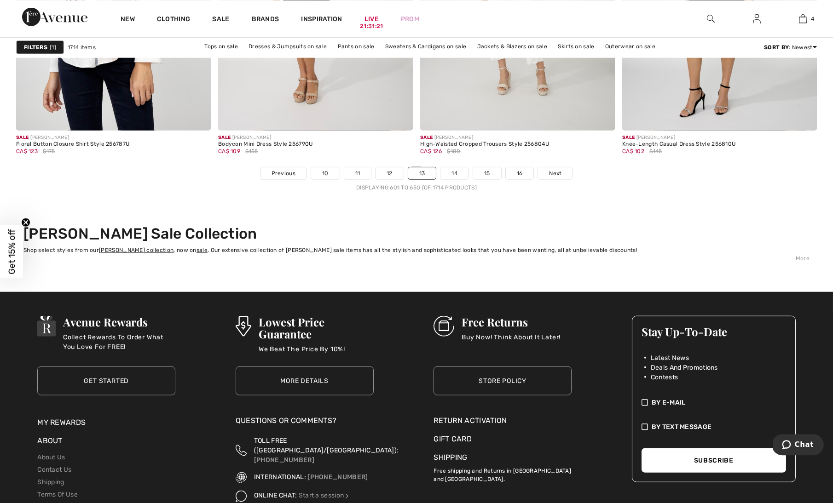
scroll to position [5029, 0]
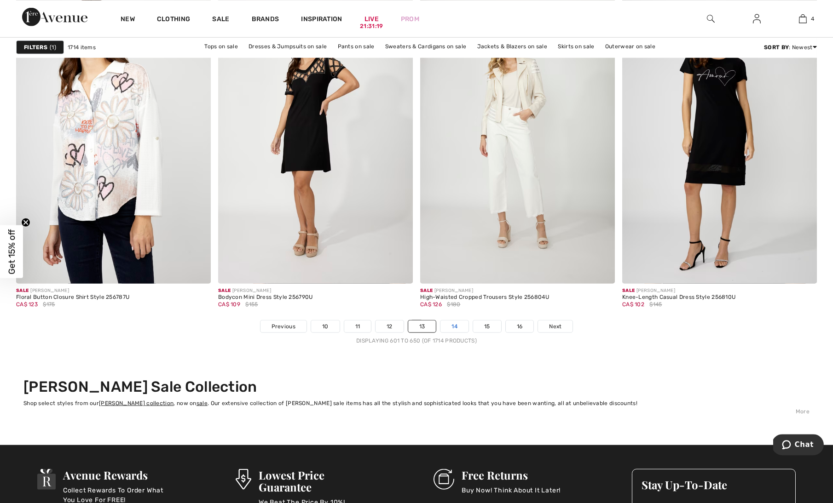
click at [457, 324] on link "14" at bounding box center [454, 326] width 28 height 12
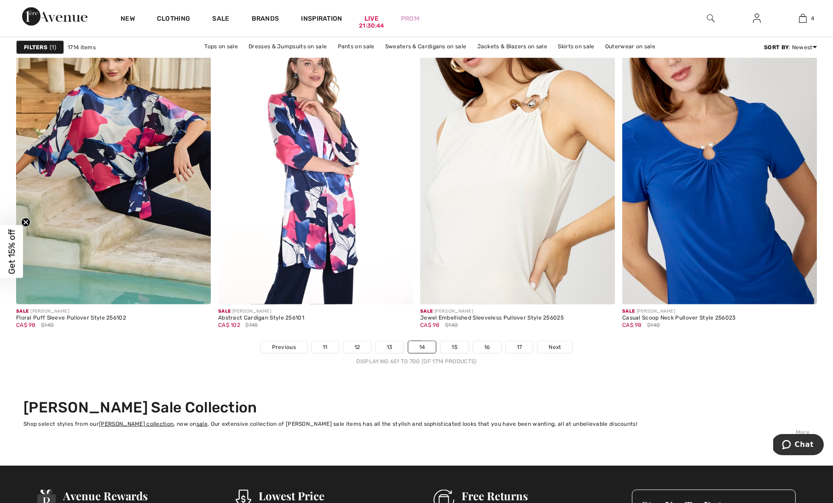
scroll to position [5009, 0]
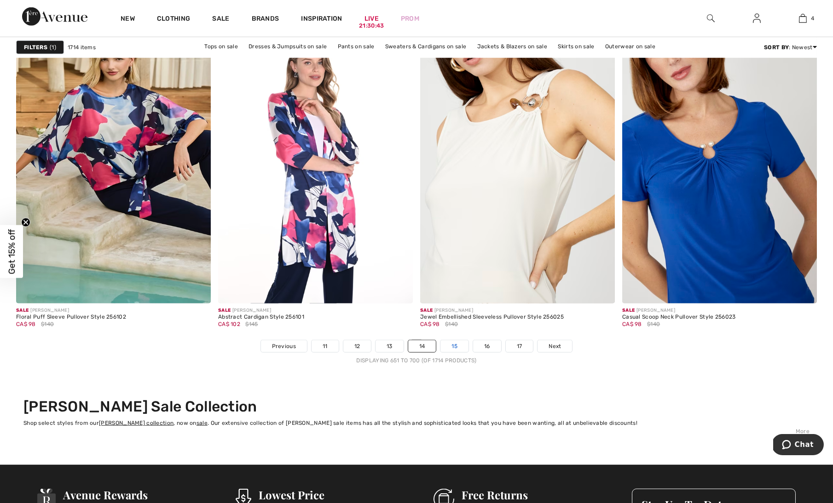
click at [453, 345] on link "15" at bounding box center [454, 347] width 28 height 12
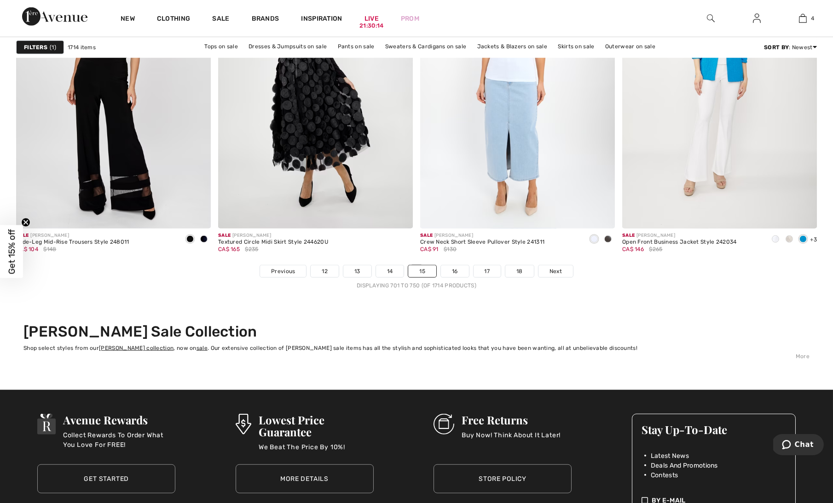
scroll to position [5119, 0]
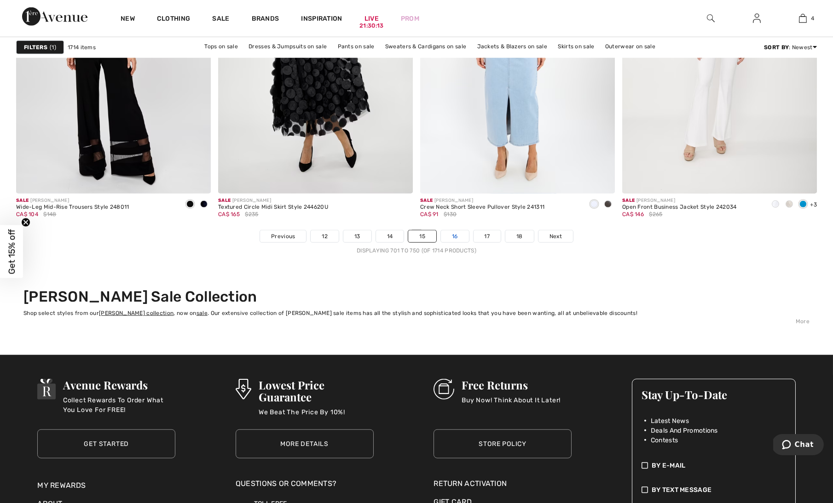
click at [457, 237] on link "16" at bounding box center [455, 237] width 28 height 12
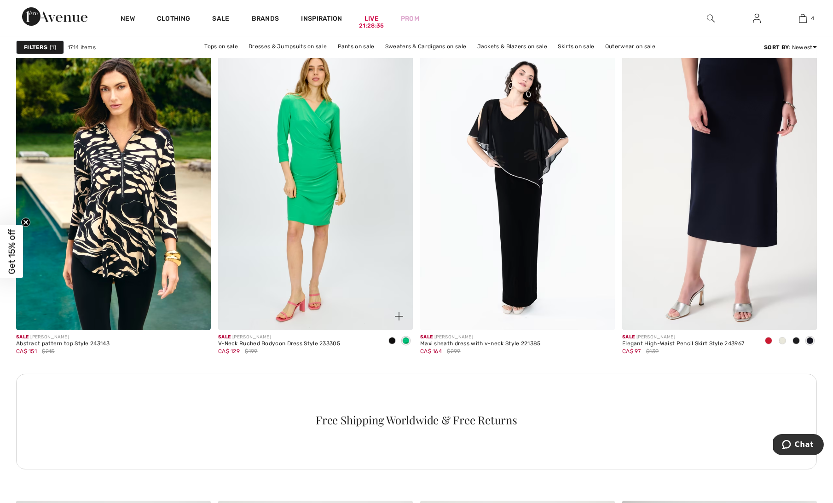
scroll to position [1209, 0]
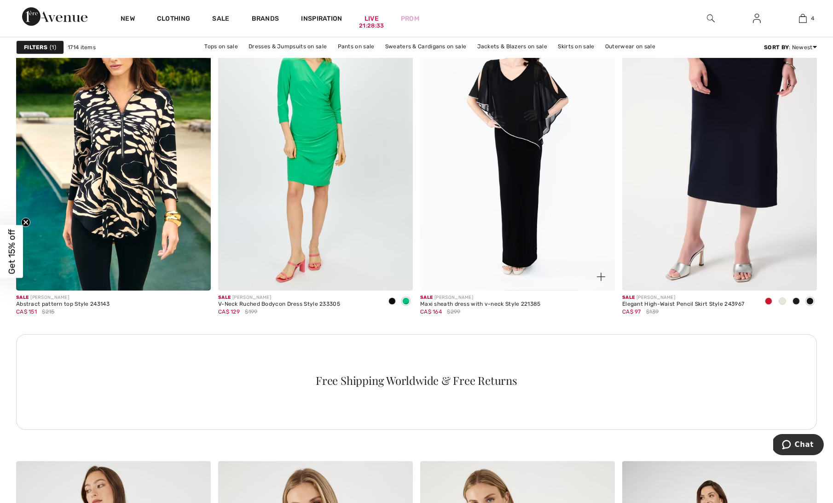
click at [600, 279] on img at bounding box center [601, 277] width 8 height 8
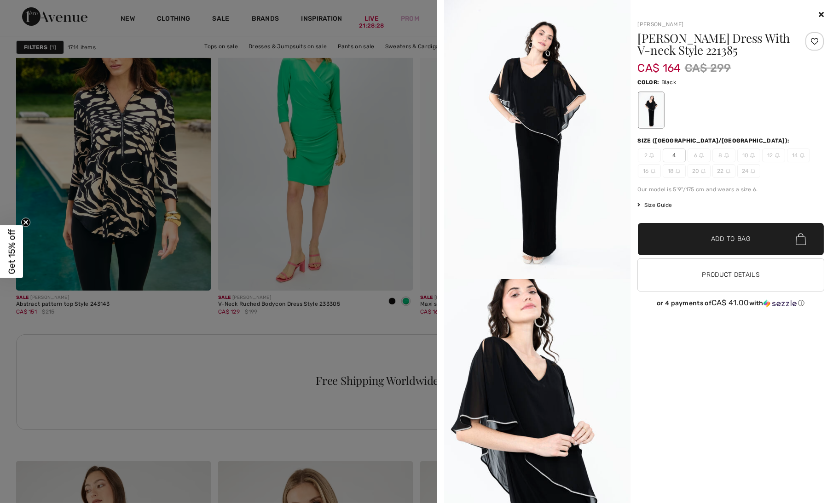
click at [820, 15] on icon at bounding box center [821, 14] width 5 height 7
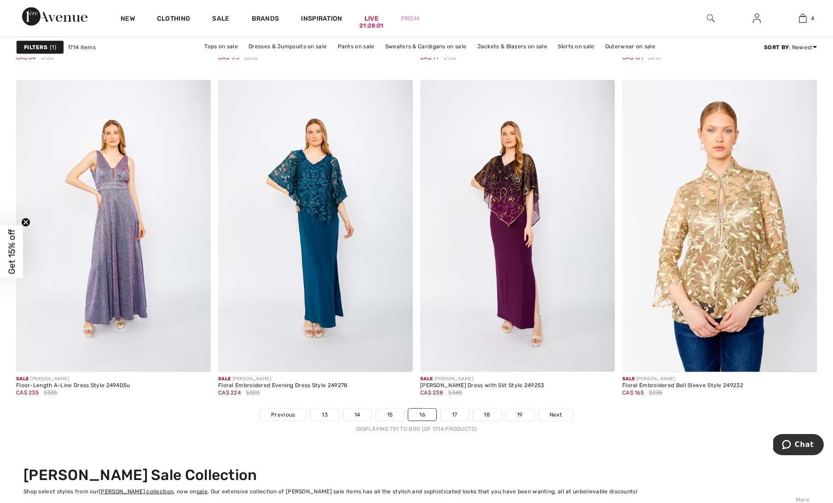
scroll to position [4948, 0]
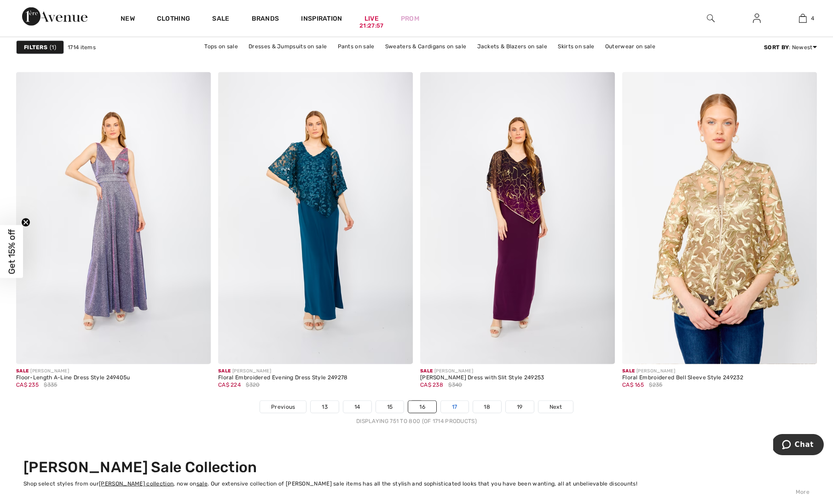
click at [457, 405] on link "17" at bounding box center [455, 407] width 28 height 12
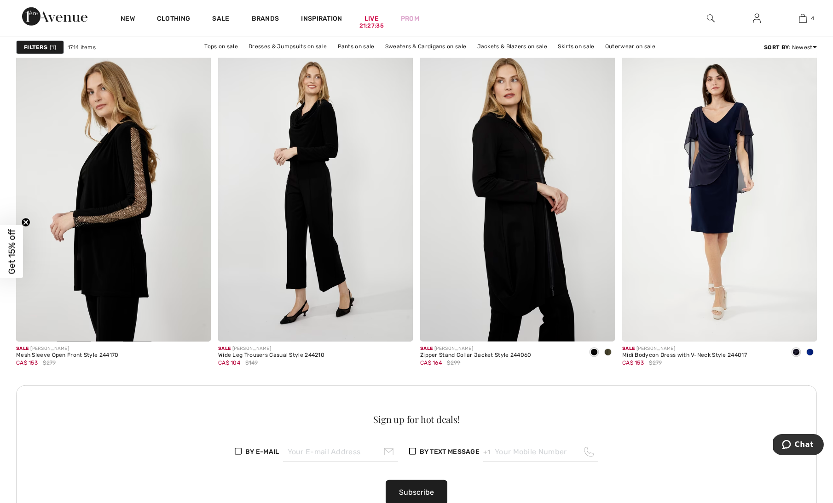
scroll to position [3765, 0]
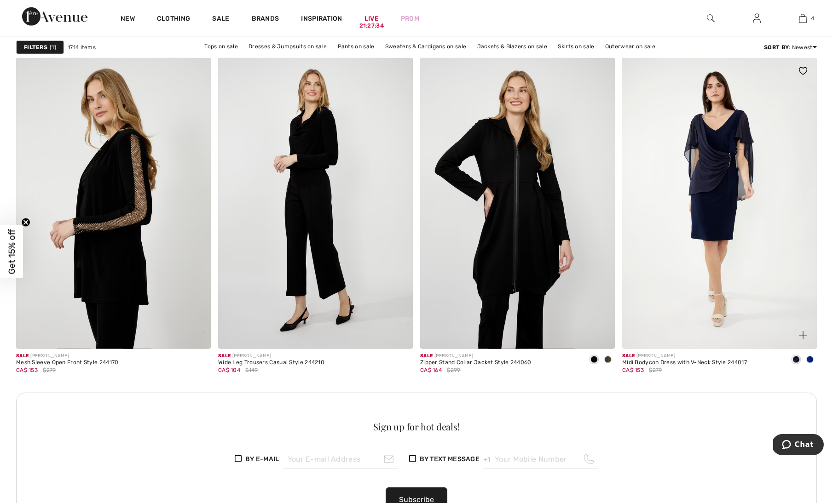
click at [805, 334] on img at bounding box center [803, 335] width 8 height 8
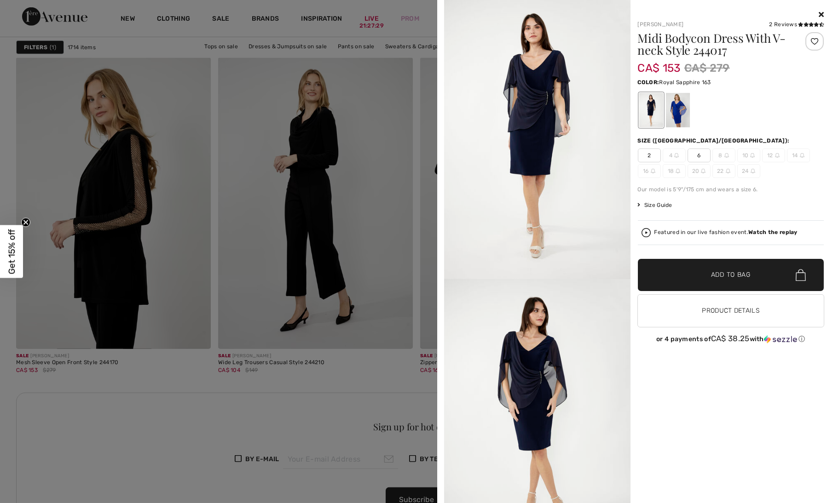
click at [680, 106] on div at bounding box center [677, 110] width 24 height 35
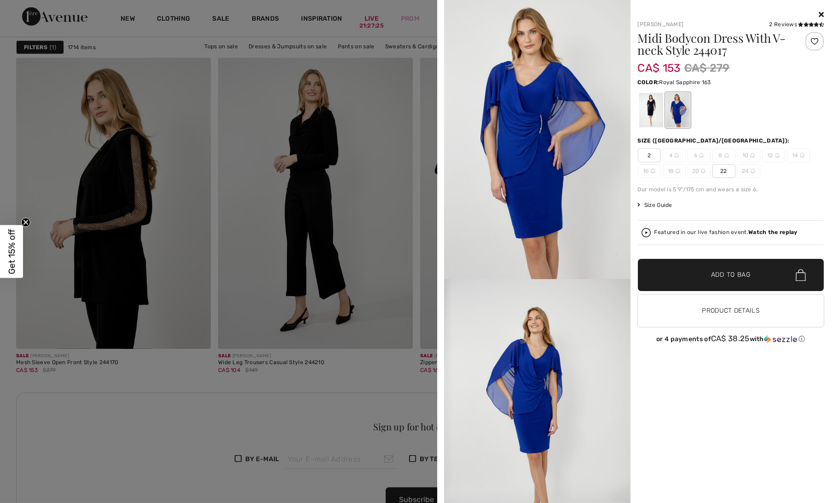
click at [821, 12] on icon at bounding box center [821, 14] width 5 height 7
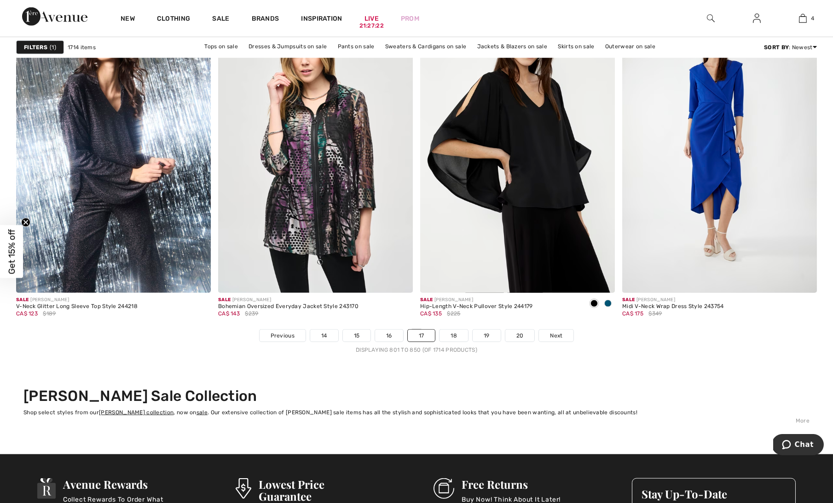
scroll to position [5021, 0]
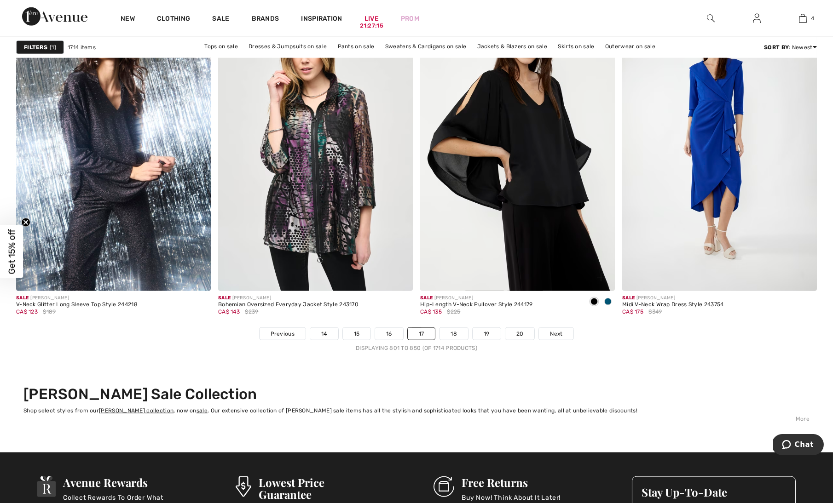
click at [608, 298] on span at bounding box center [607, 301] width 7 height 7
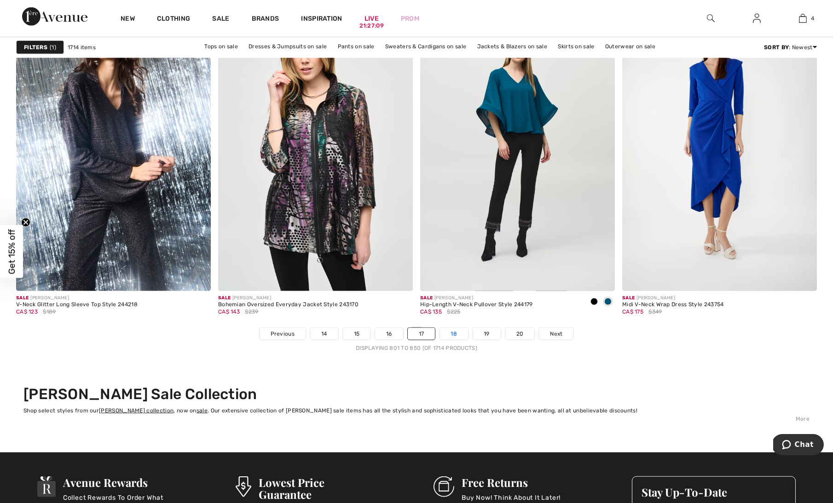
click at [455, 333] on link "18" at bounding box center [453, 334] width 29 height 12
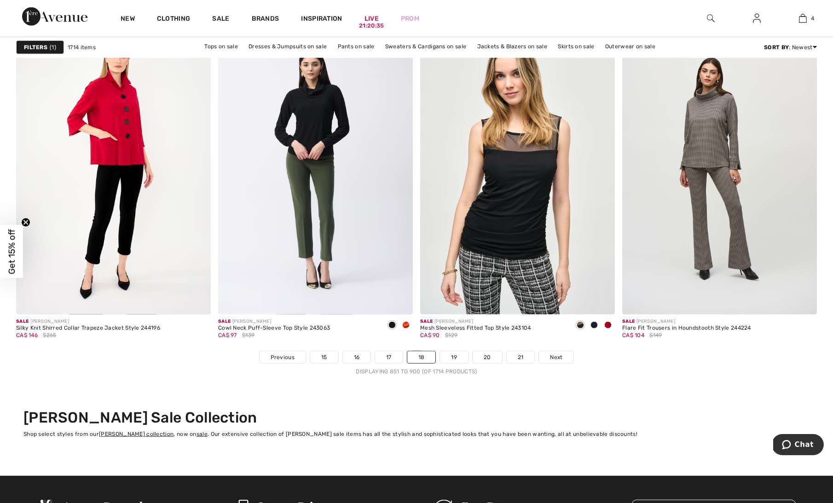
scroll to position [4985, 0]
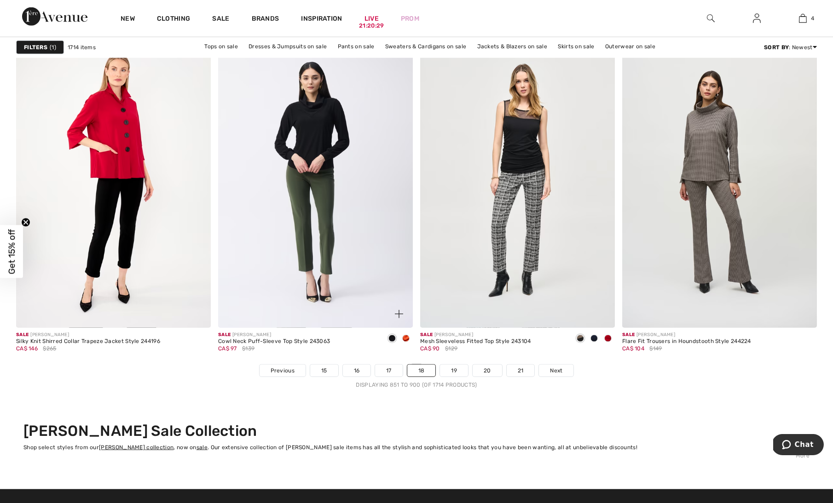
click at [404, 336] on span at bounding box center [405, 338] width 7 height 7
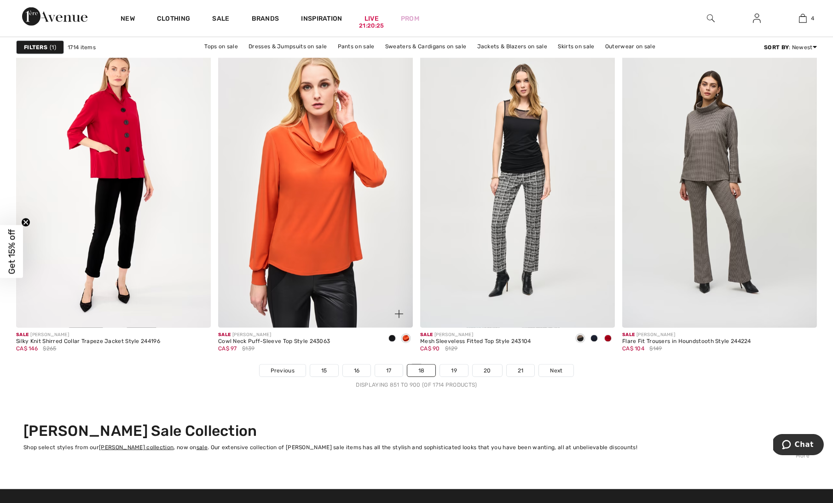
click at [343, 286] on img at bounding box center [315, 182] width 195 height 292
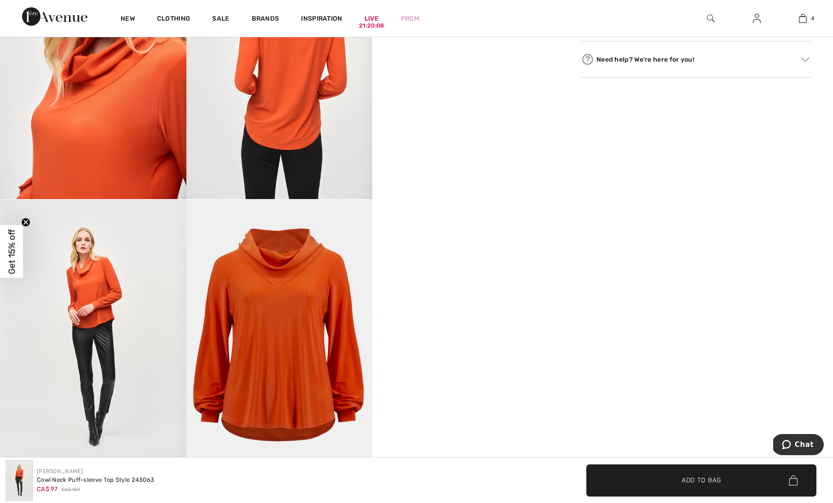
scroll to position [601, 0]
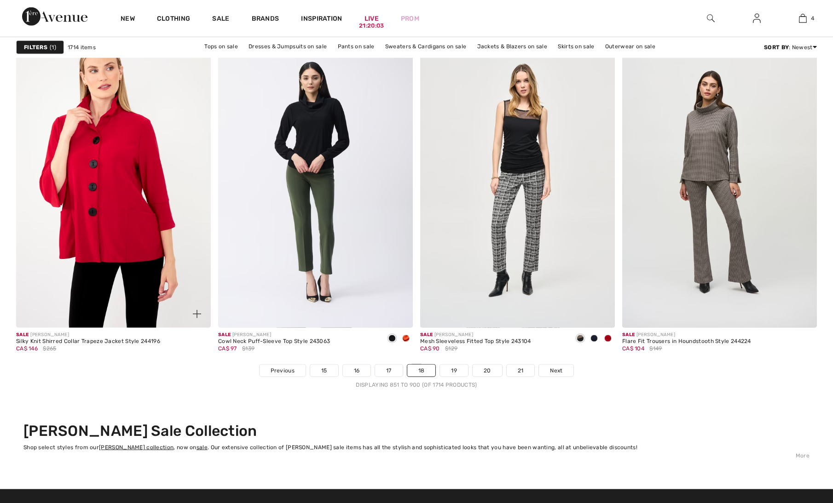
scroll to position [4985, 0]
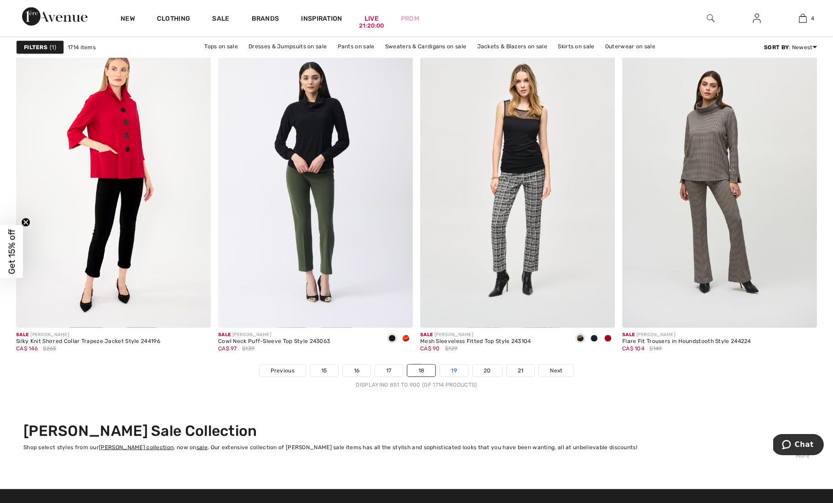
click at [459, 371] on link "19" at bounding box center [454, 371] width 28 height 12
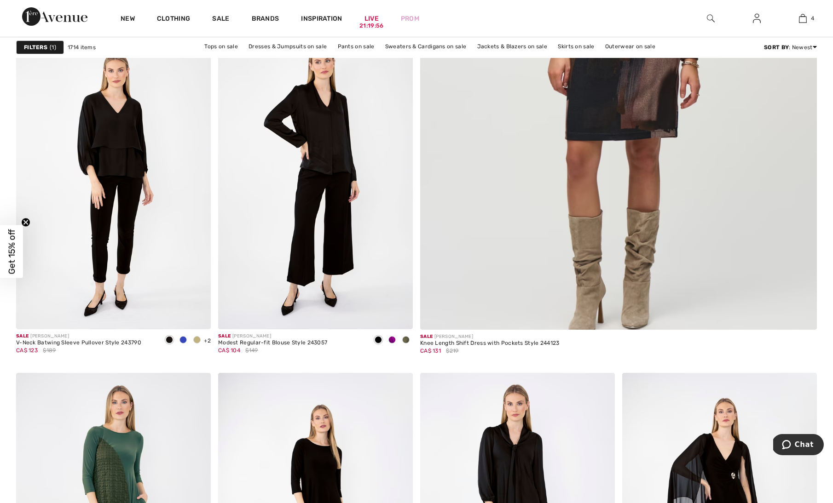
scroll to position [500, 0]
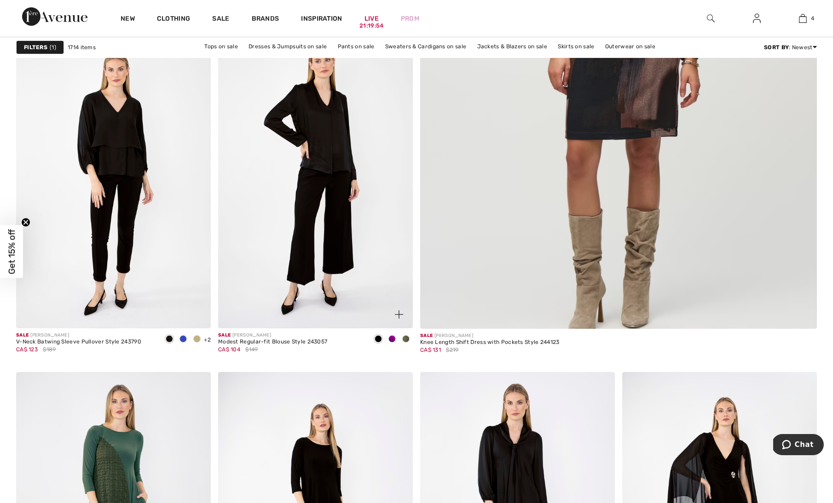
click at [393, 337] on span at bounding box center [391, 338] width 7 height 7
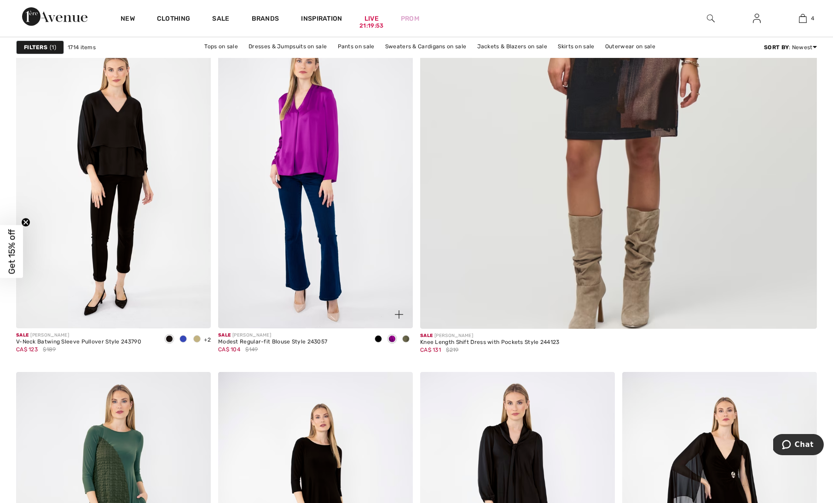
click at [407, 341] on span at bounding box center [405, 338] width 7 height 7
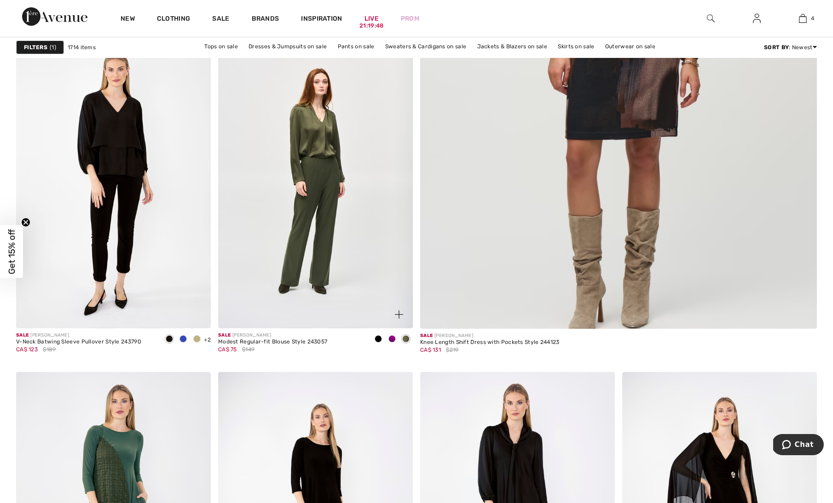
click at [391, 310] on span at bounding box center [399, 315] width 18 height 18
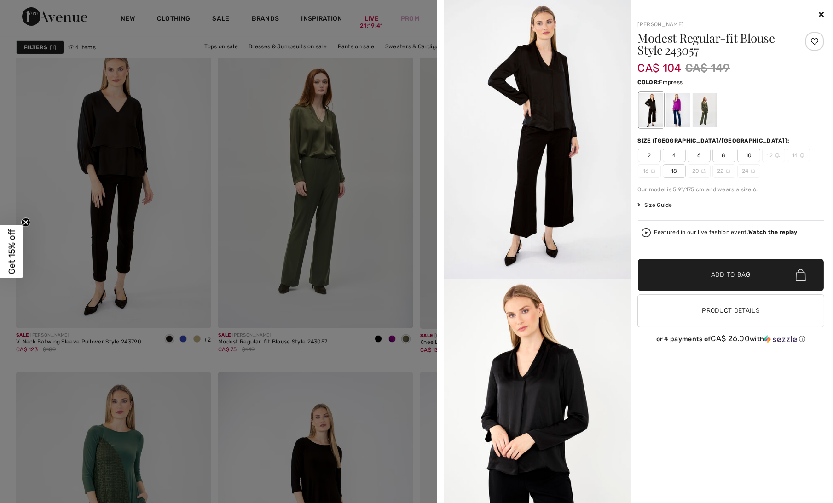
click at [682, 118] on div at bounding box center [677, 110] width 24 height 35
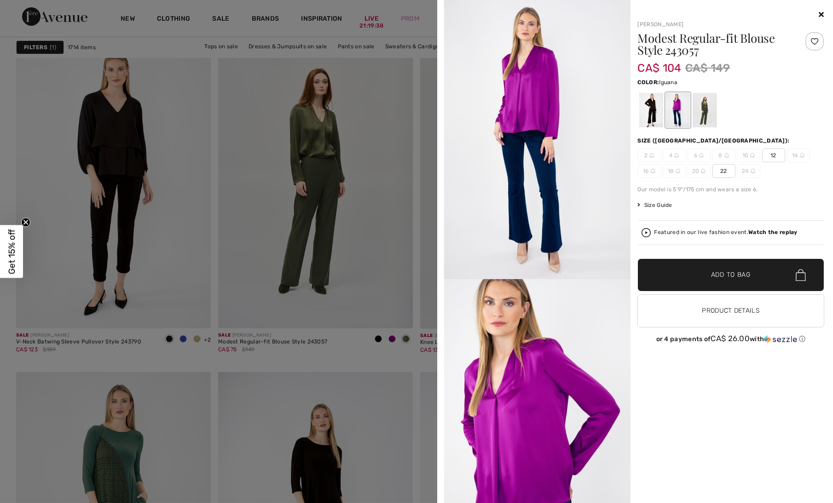
click at [705, 111] on div at bounding box center [704, 110] width 24 height 35
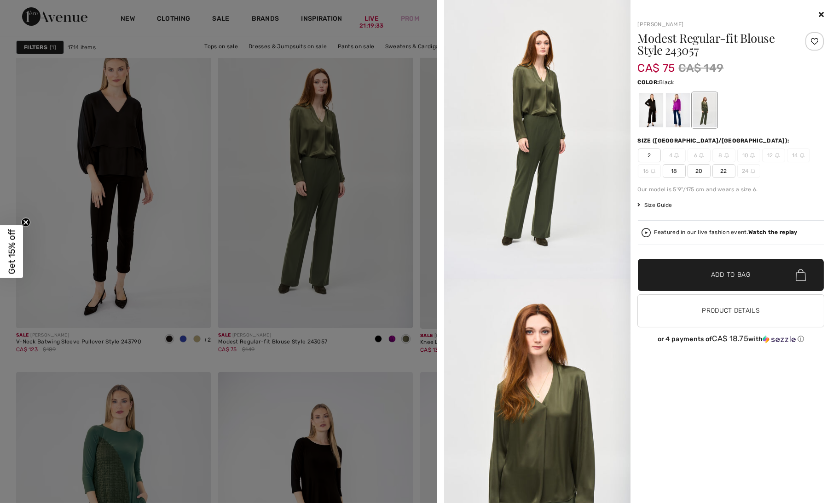
click at [657, 118] on div at bounding box center [651, 110] width 24 height 35
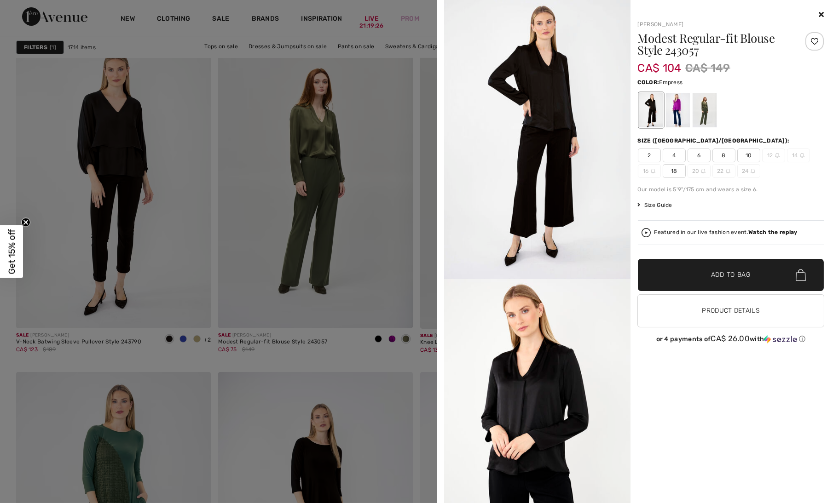
click at [673, 116] on div at bounding box center [677, 110] width 24 height 35
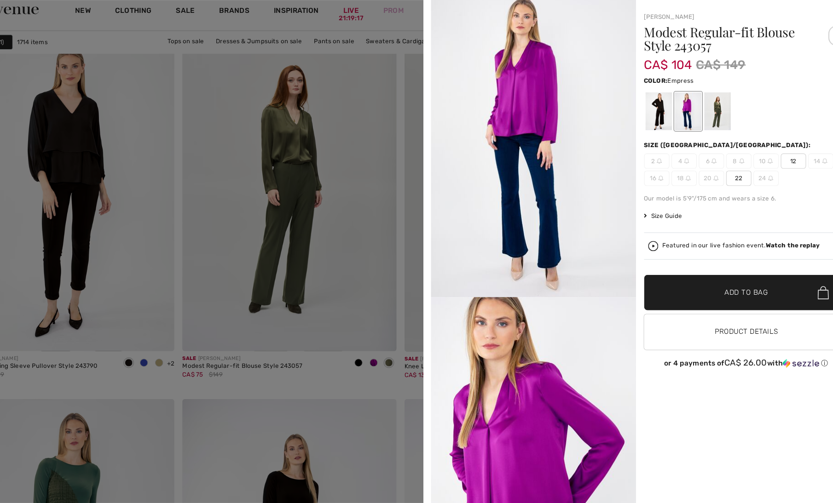
click at [380, 179] on div at bounding box center [416, 251] width 833 height 503
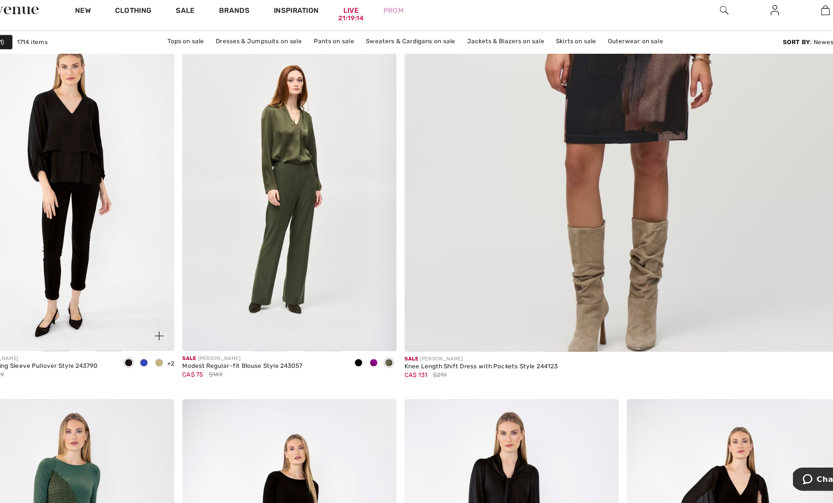
click at [197, 335] on span at bounding box center [196, 338] width 7 height 7
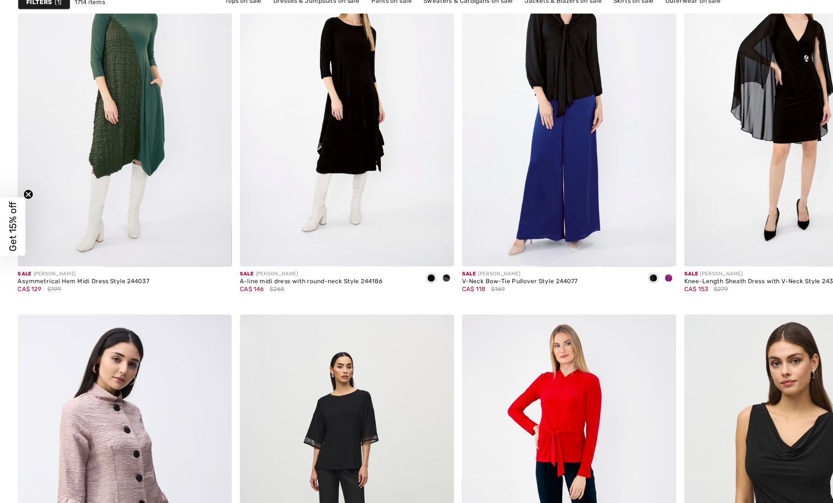
scroll to position [880, 0]
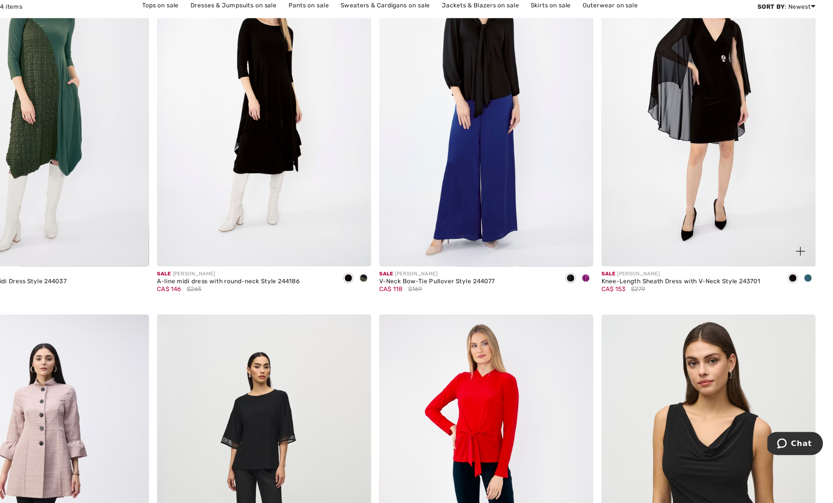
click at [803, 269] on img at bounding box center [803, 270] width 8 height 8
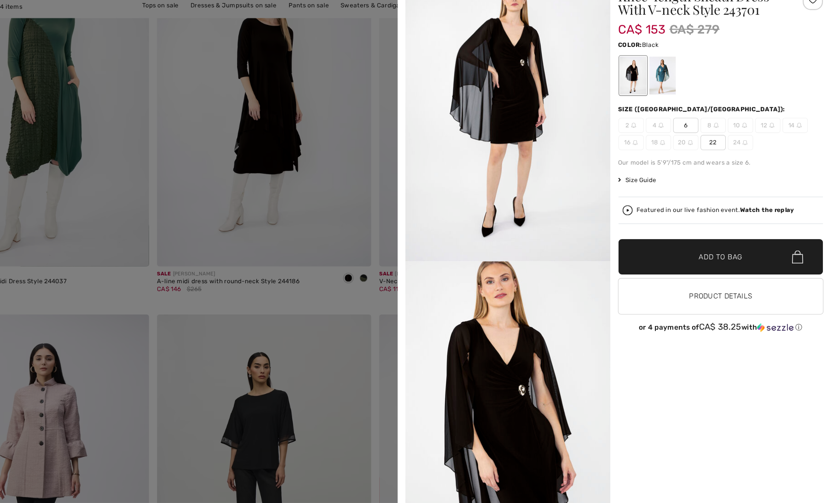
click at [815, 45] on div at bounding box center [814, 41] width 18 height 18
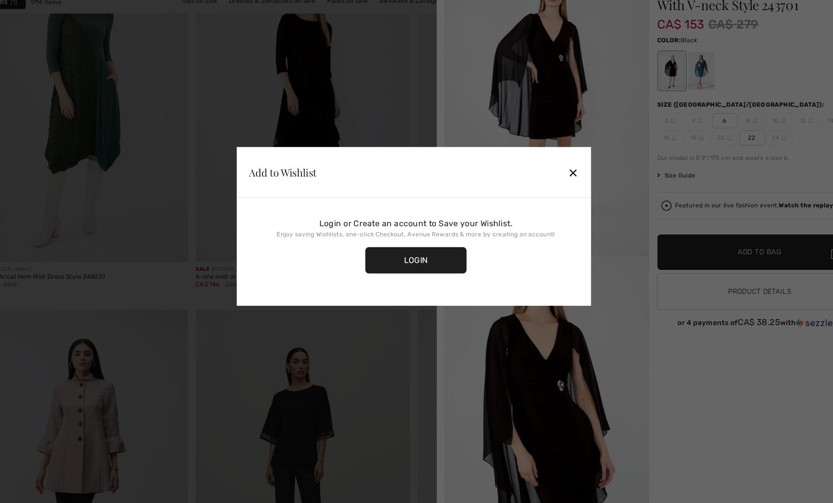
click at [560, 197] on div "✕" at bounding box center [562, 202] width 10 height 19
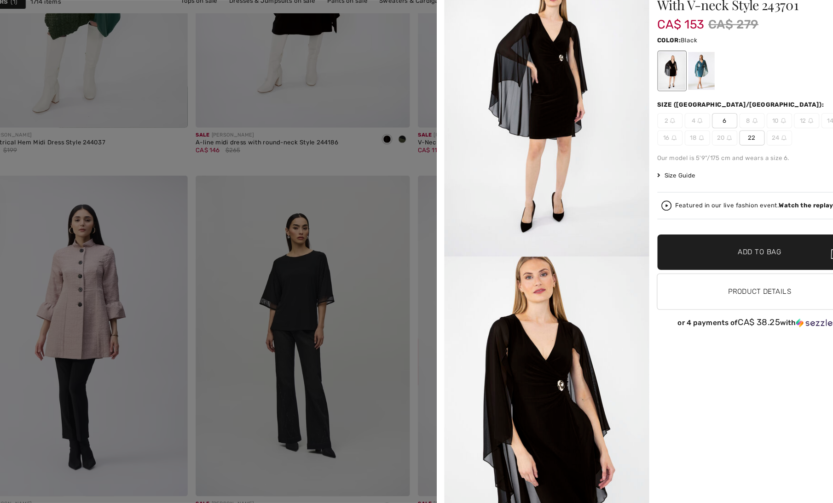
scroll to position [1012, 0]
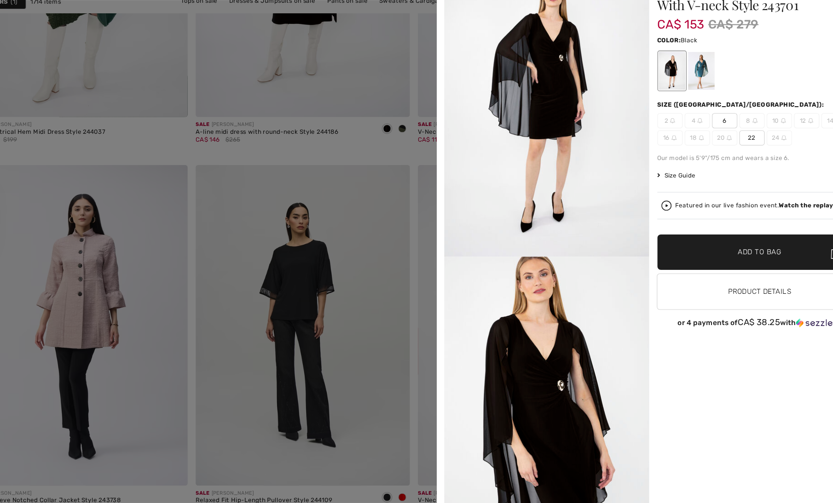
click at [336, 370] on div at bounding box center [416, 251] width 833 height 503
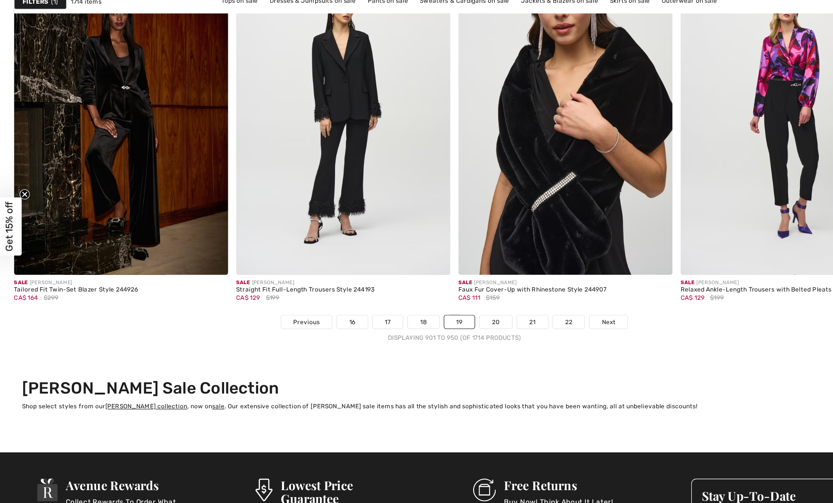
scroll to position [5048, 0]
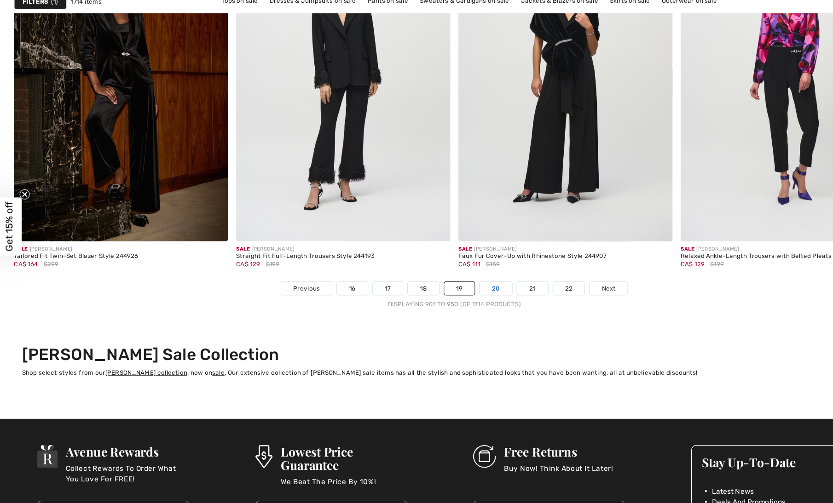
click at [455, 308] on link "20" at bounding box center [453, 308] width 29 height 12
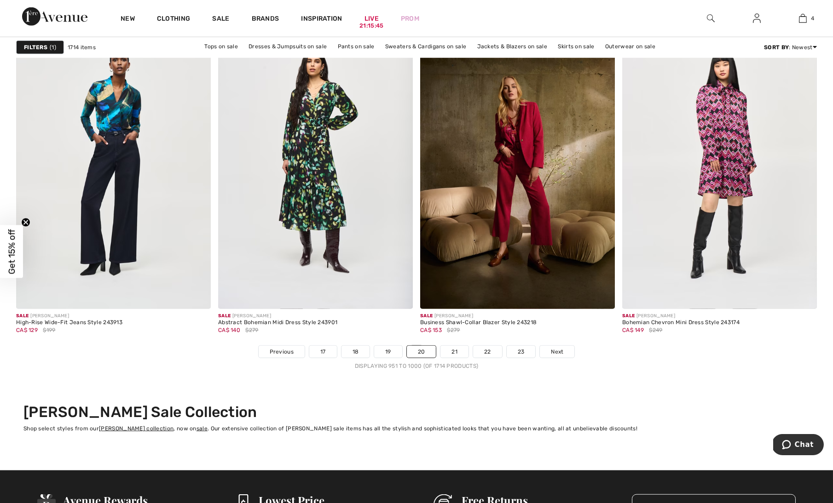
scroll to position [5015, 0]
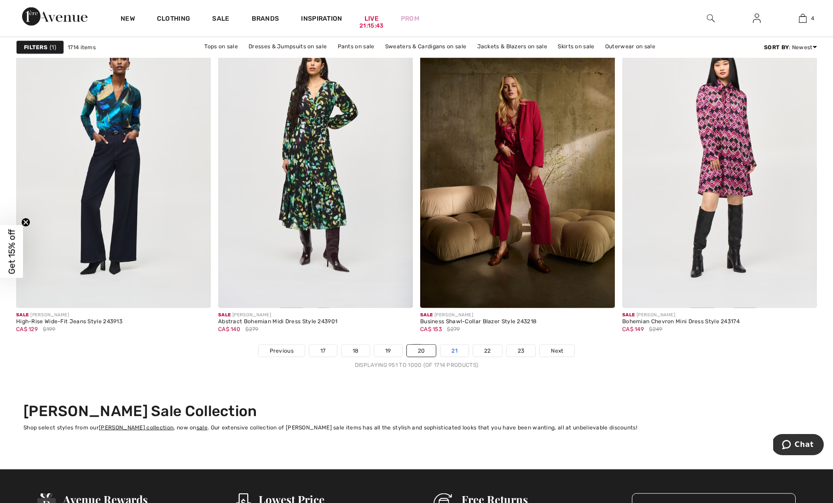
click at [456, 345] on link "21" at bounding box center [454, 351] width 28 height 12
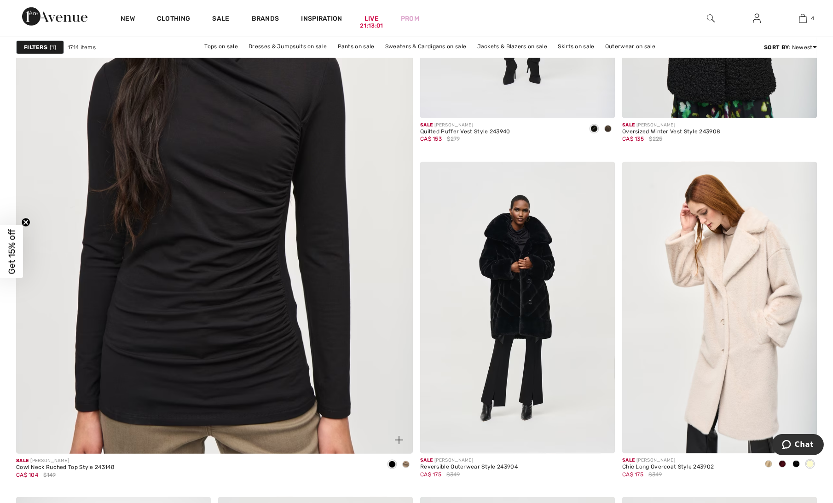
scroll to position [3001, 0]
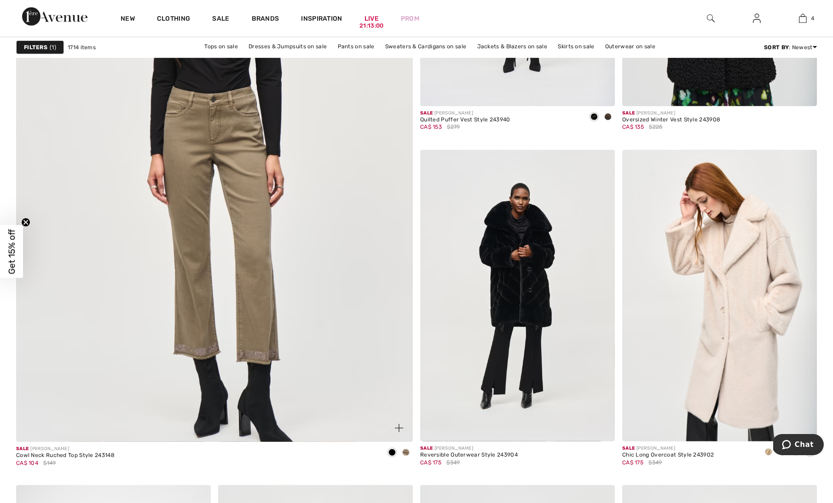
click at [403, 428] on img at bounding box center [399, 428] width 8 height 8
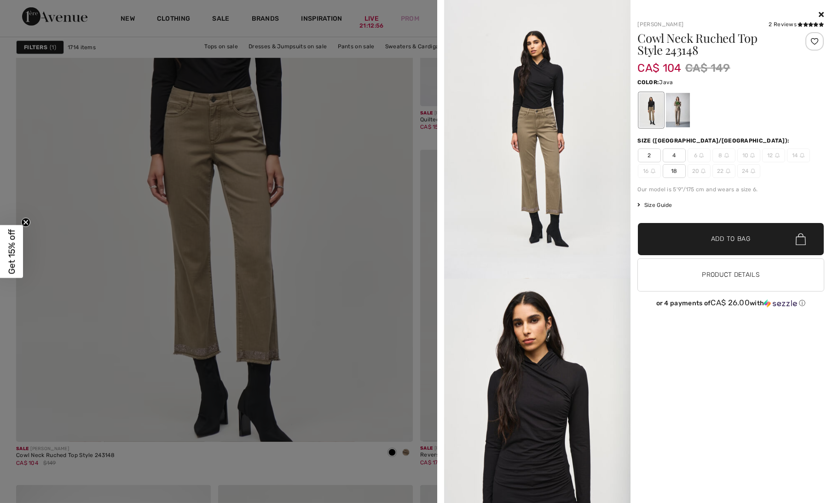
click at [686, 122] on div at bounding box center [677, 110] width 24 height 35
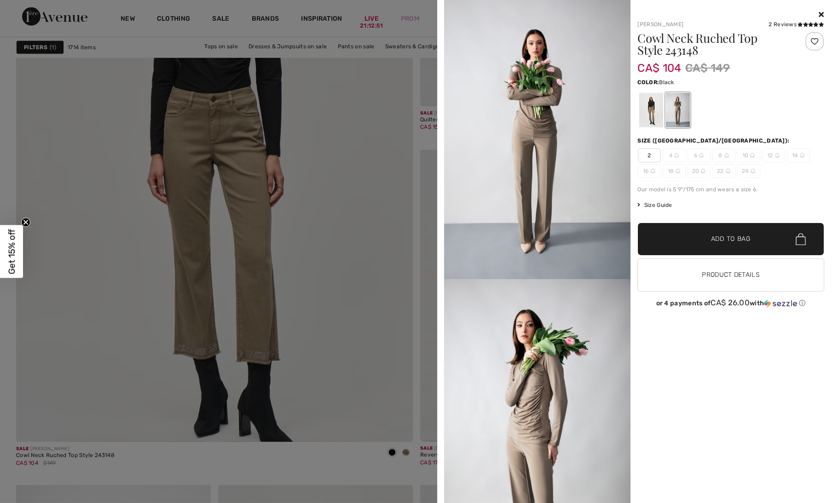
click at [659, 123] on div at bounding box center [651, 110] width 24 height 35
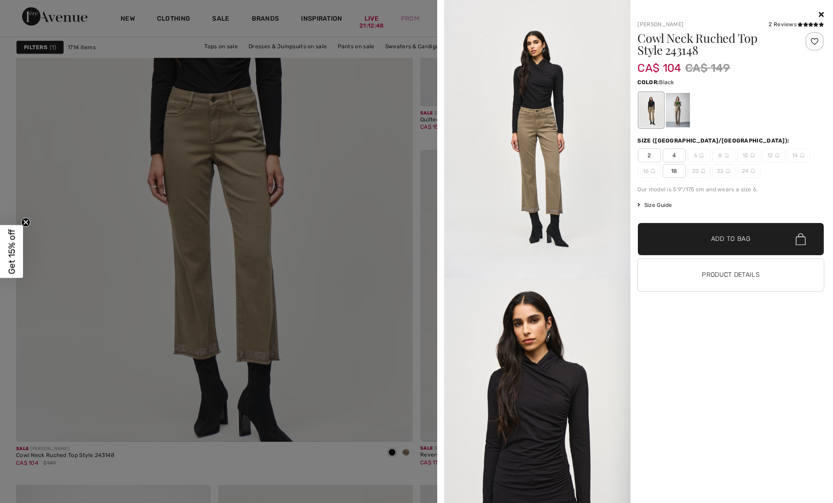
click at [823, 14] on icon at bounding box center [821, 14] width 5 height 7
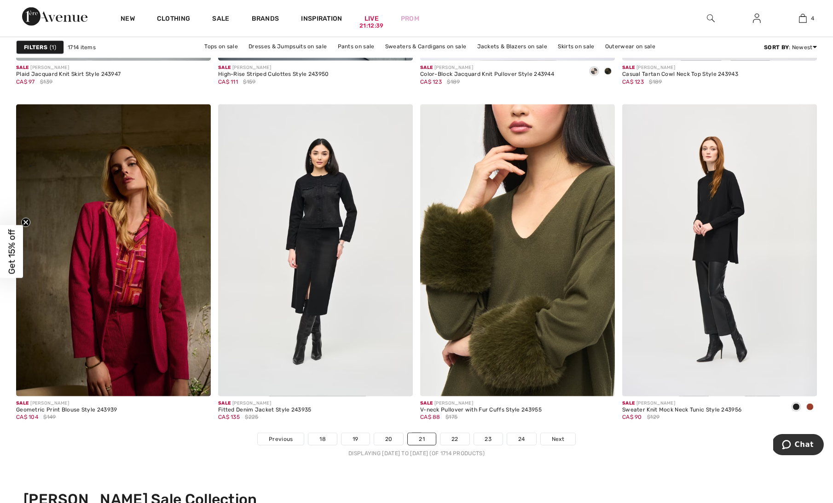
scroll to position [4980, 0]
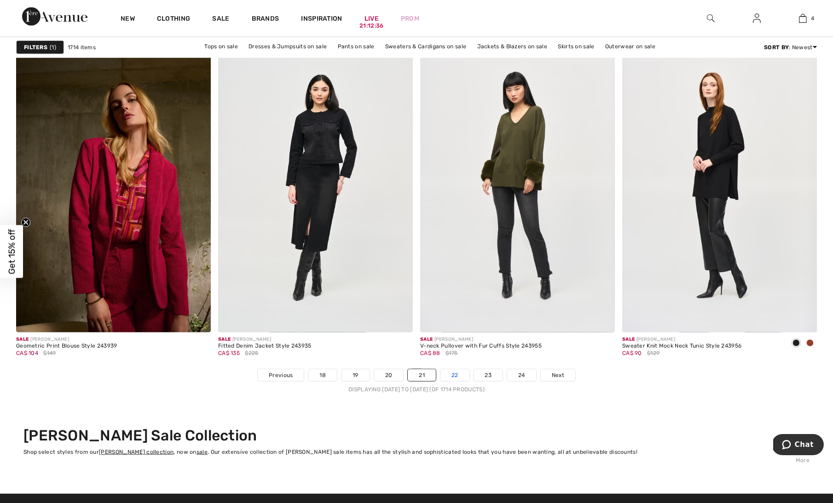
click at [459, 376] on link "22" at bounding box center [454, 376] width 29 height 12
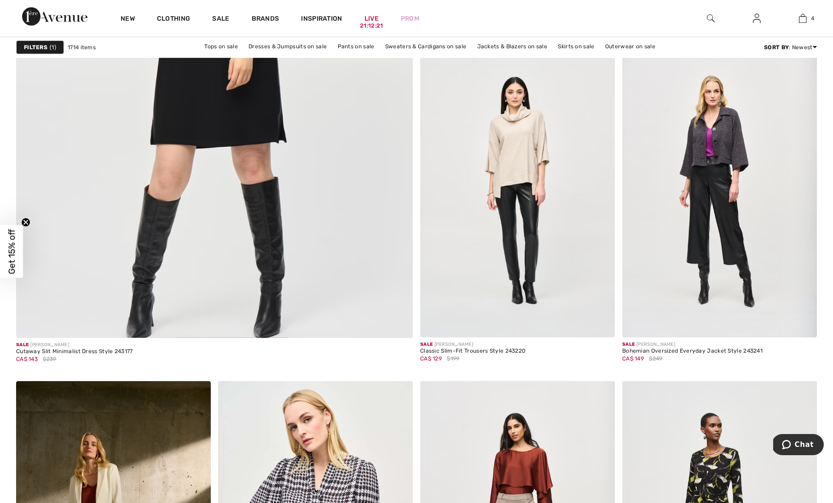
scroll to position [3106, 0]
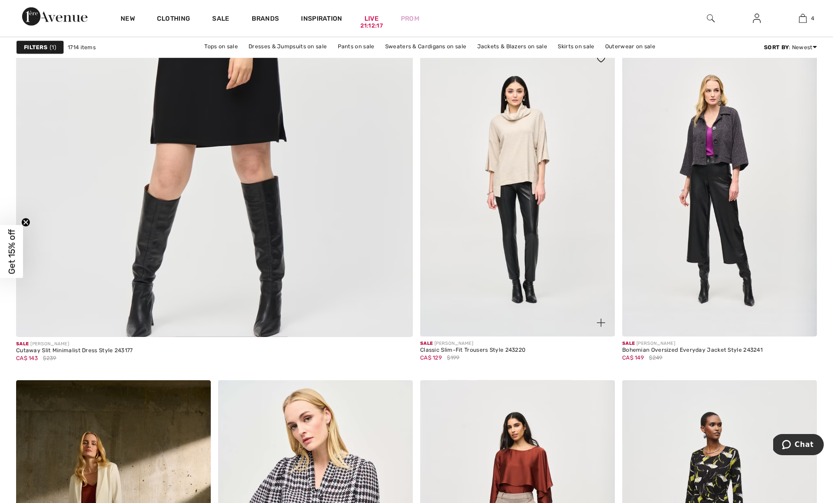
click at [600, 324] on img at bounding box center [601, 323] width 8 height 8
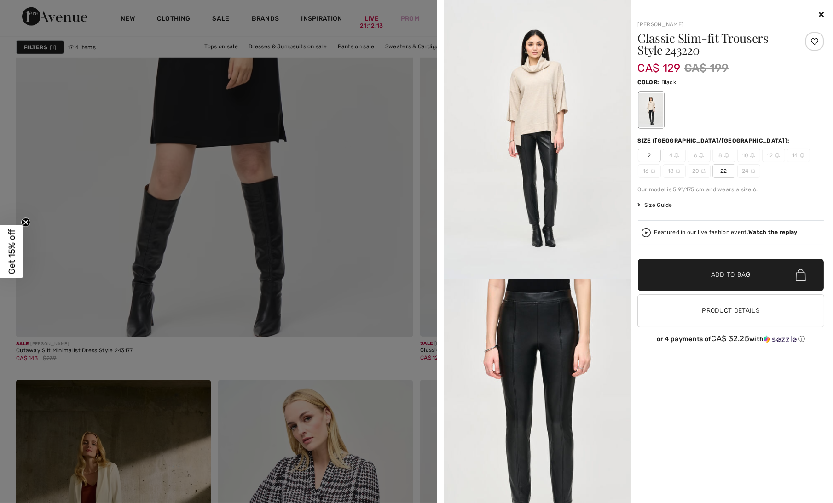
click at [824, 12] on div "Your browser does not support the video tag. Joseph Ribkoff Classic Slim-fit Tr…" at bounding box center [635, 251] width 388 height 503
click at [822, 12] on icon at bounding box center [821, 14] width 5 height 7
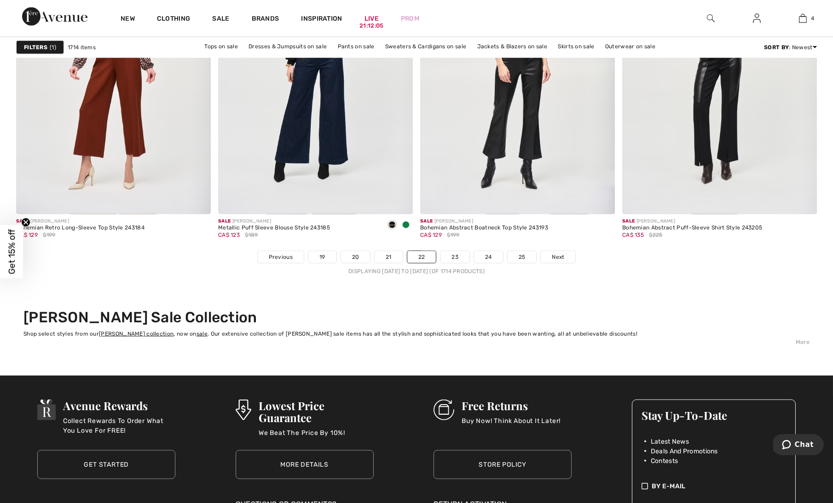
scroll to position [5072, 0]
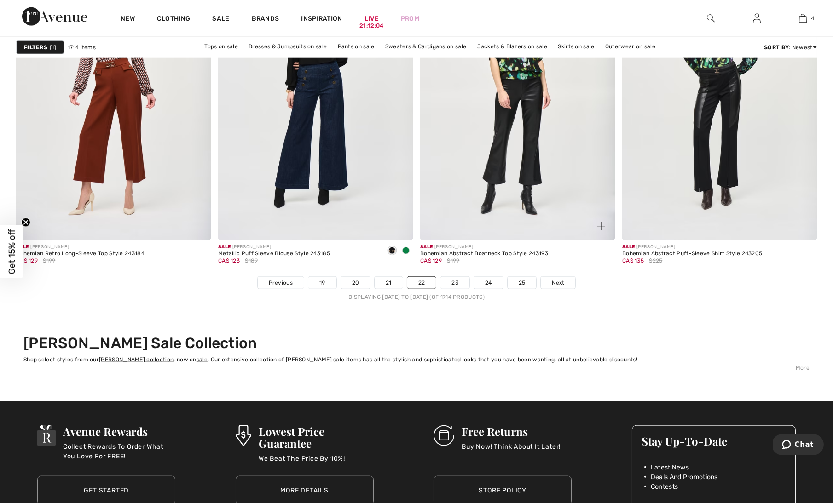
click at [465, 274] on div "Sale JOSEPH RIBKOFF Bohemian Abstract Boatneck Top Style 243193 CA$ 129 $199" at bounding box center [517, 258] width 195 height 36
click at [457, 279] on link "23" at bounding box center [454, 283] width 29 height 12
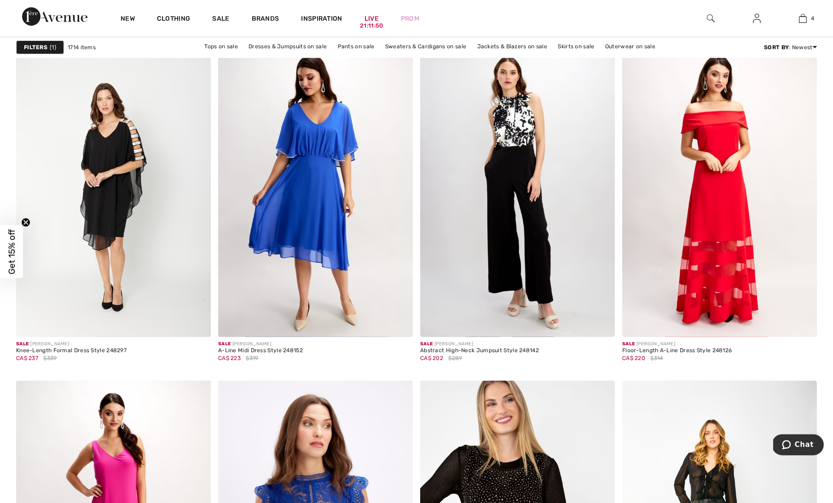
scroll to position [1915, 0]
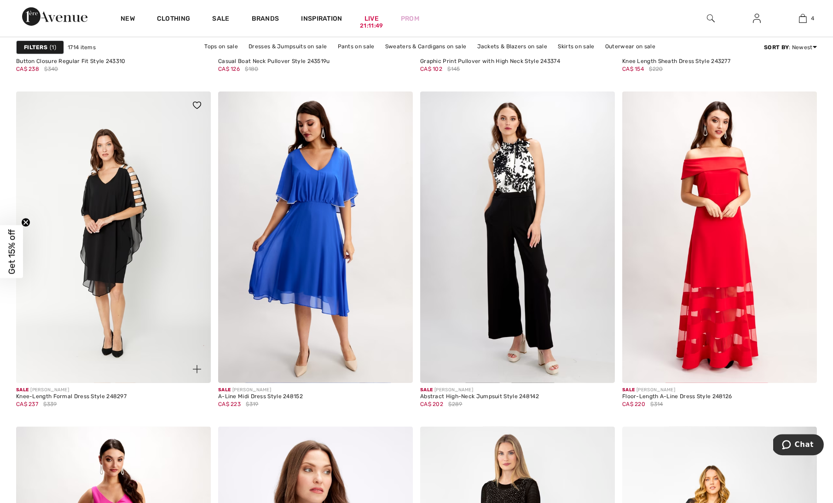
click at [194, 370] on img at bounding box center [197, 369] width 8 height 8
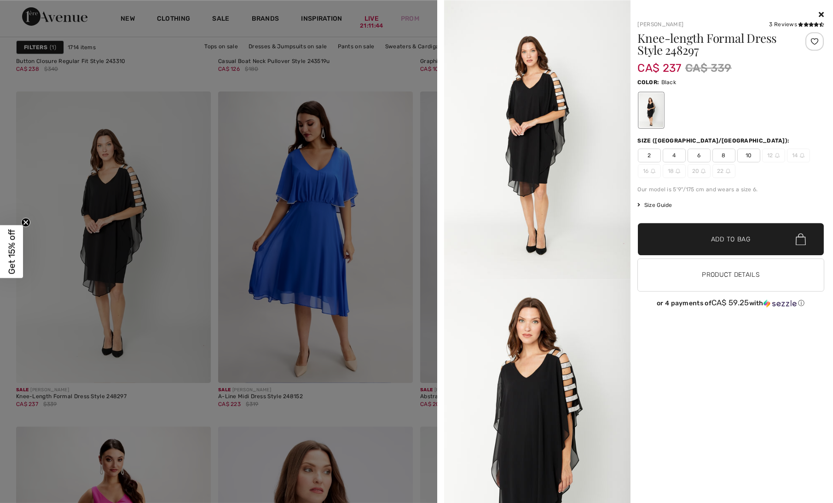
click at [751, 156] on span "10" at bounding box center [748, 156] width 23 height 14
click at [742, 238] on span "Add to Bag" at bounding box center [731, 240] width 40 height 10
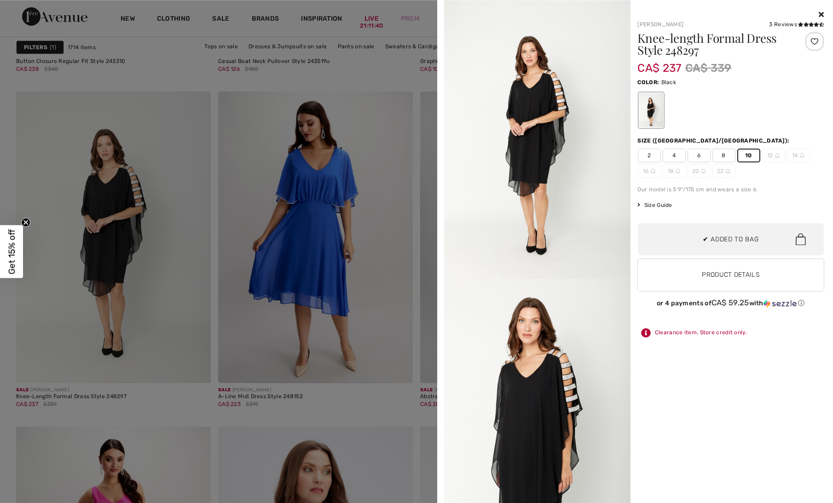
scroll to position [243, 0]
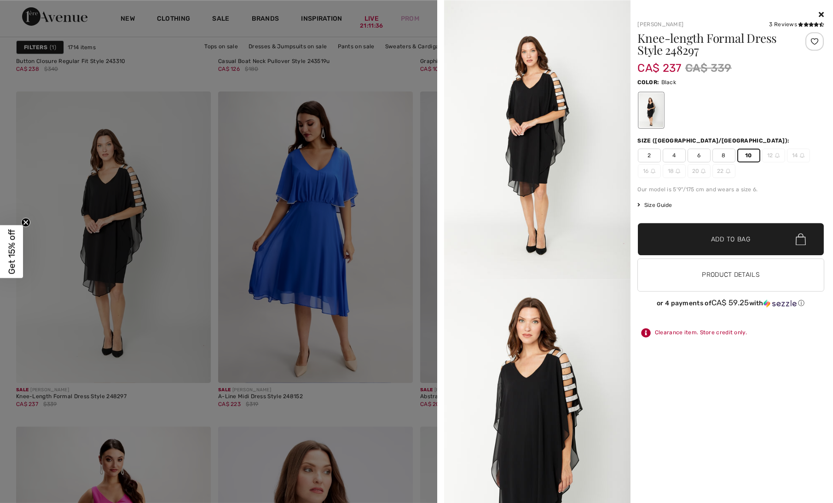
click at [823, 14] on icon at bounding box center [821, 14] width 5 height 7
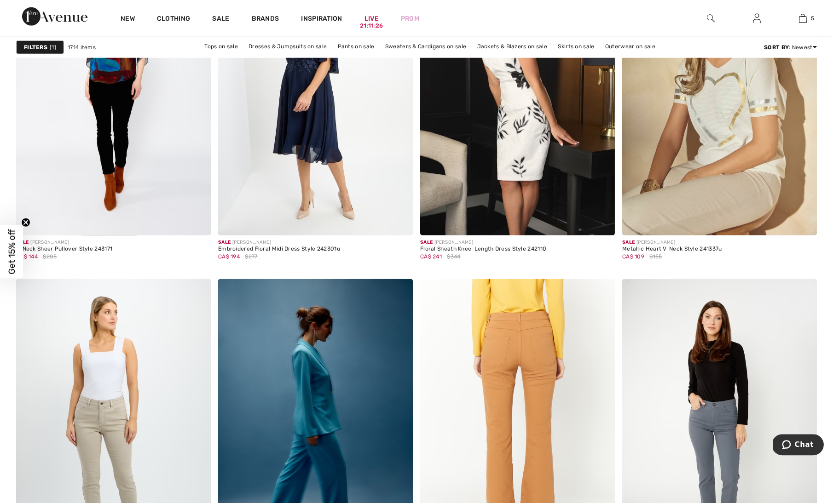
scroll to position [4760, 0]
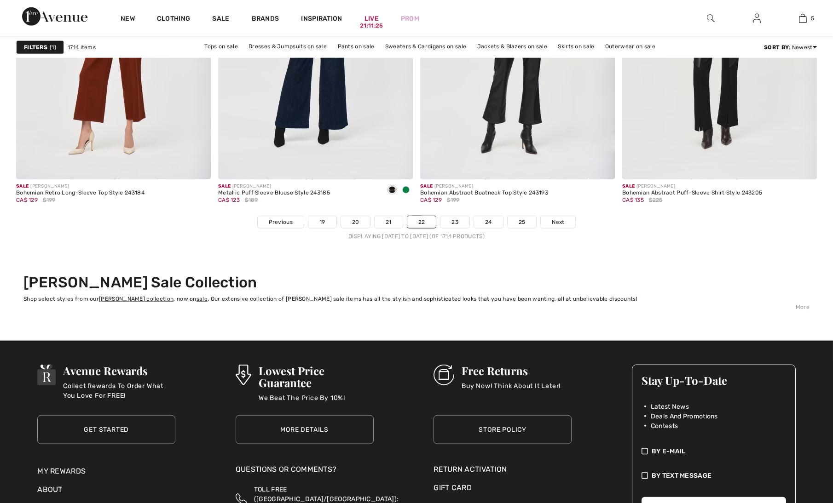
scroll to position [5049, 0]
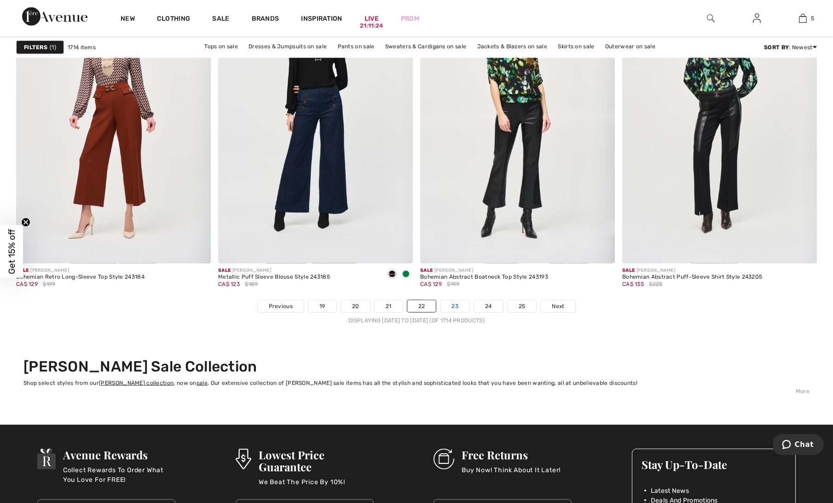
click at [457, 304] on link "23" at bounding box center [454, 306] width 29 height 12
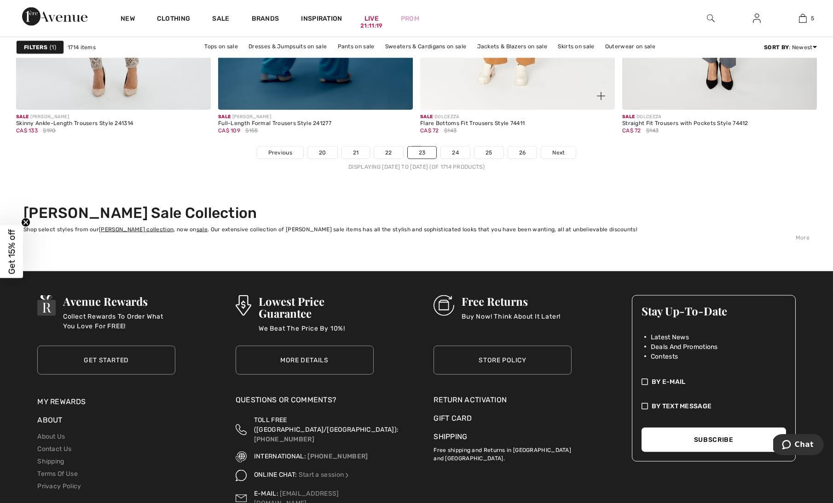
scroll to position [5274, 0]
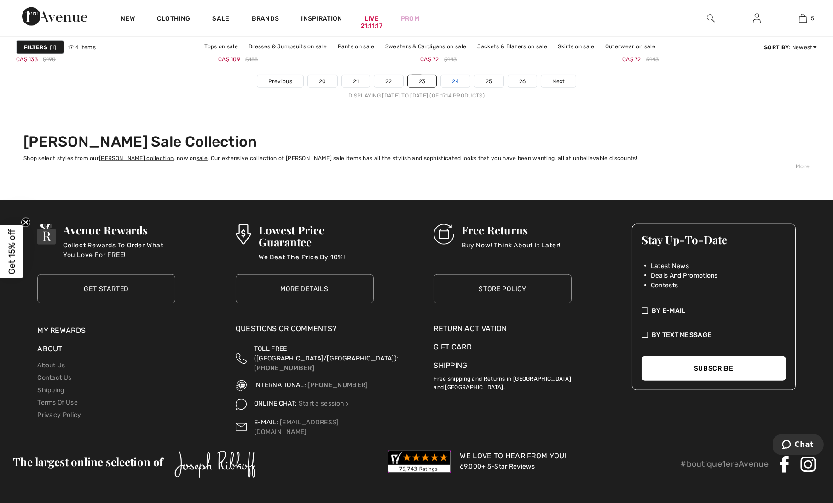
click at [464, 80] on link "24" at bounding box center [455, 81] width 29 height 12
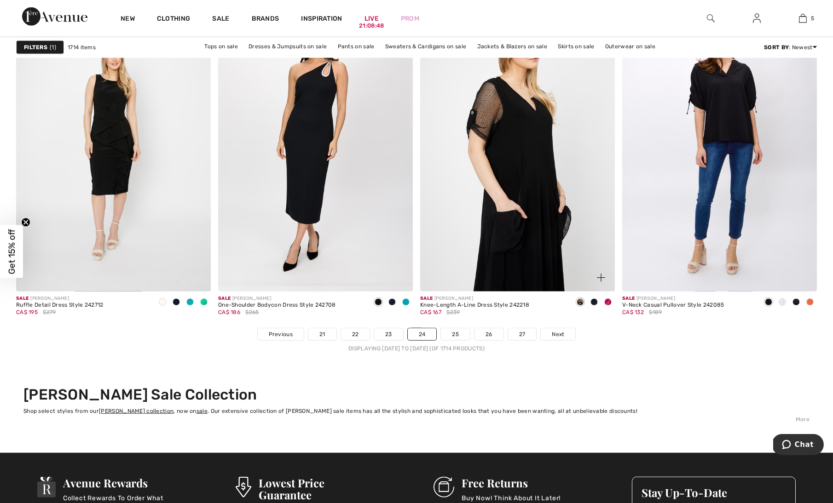
scroll to position [5023, 0]
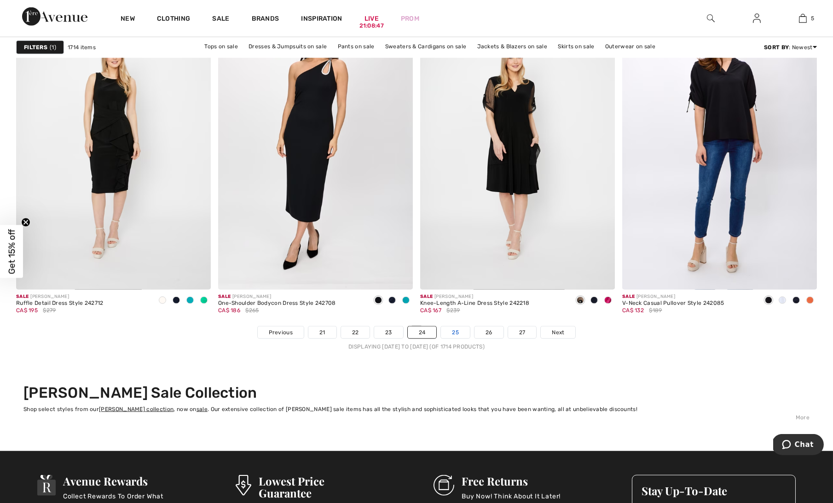
click at [450, 329] on link "25" at bounding box center [455, 333] width 29 height 12
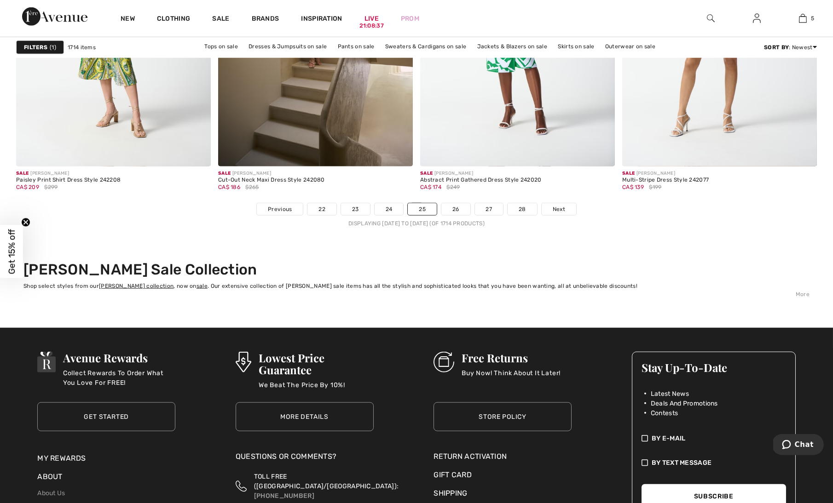
scroll to position [5132, 0]
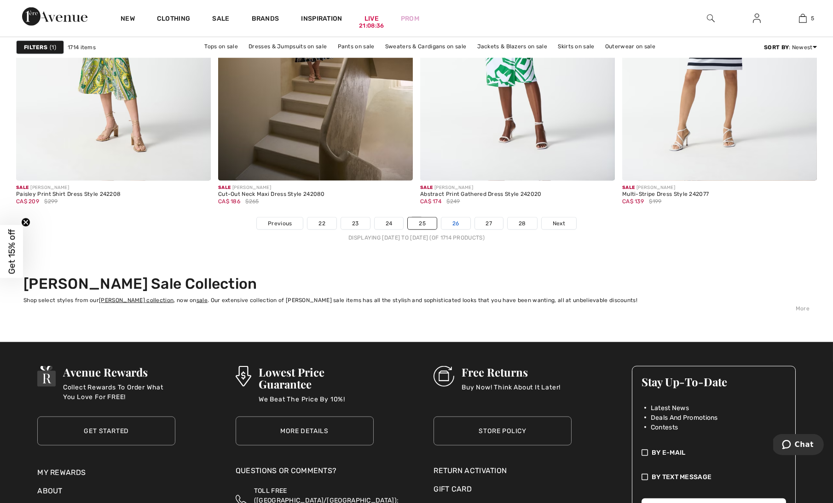
click at [462, 222] on link "26" at bounding box center [455, 224] width 29 height 12
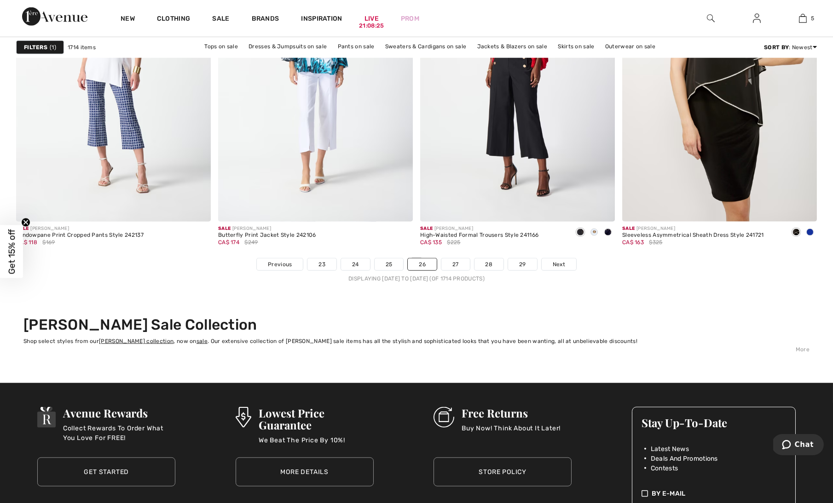
scroll to position [4714, 0]
